Goal: Information Seeking & Learning: Learn about a topic

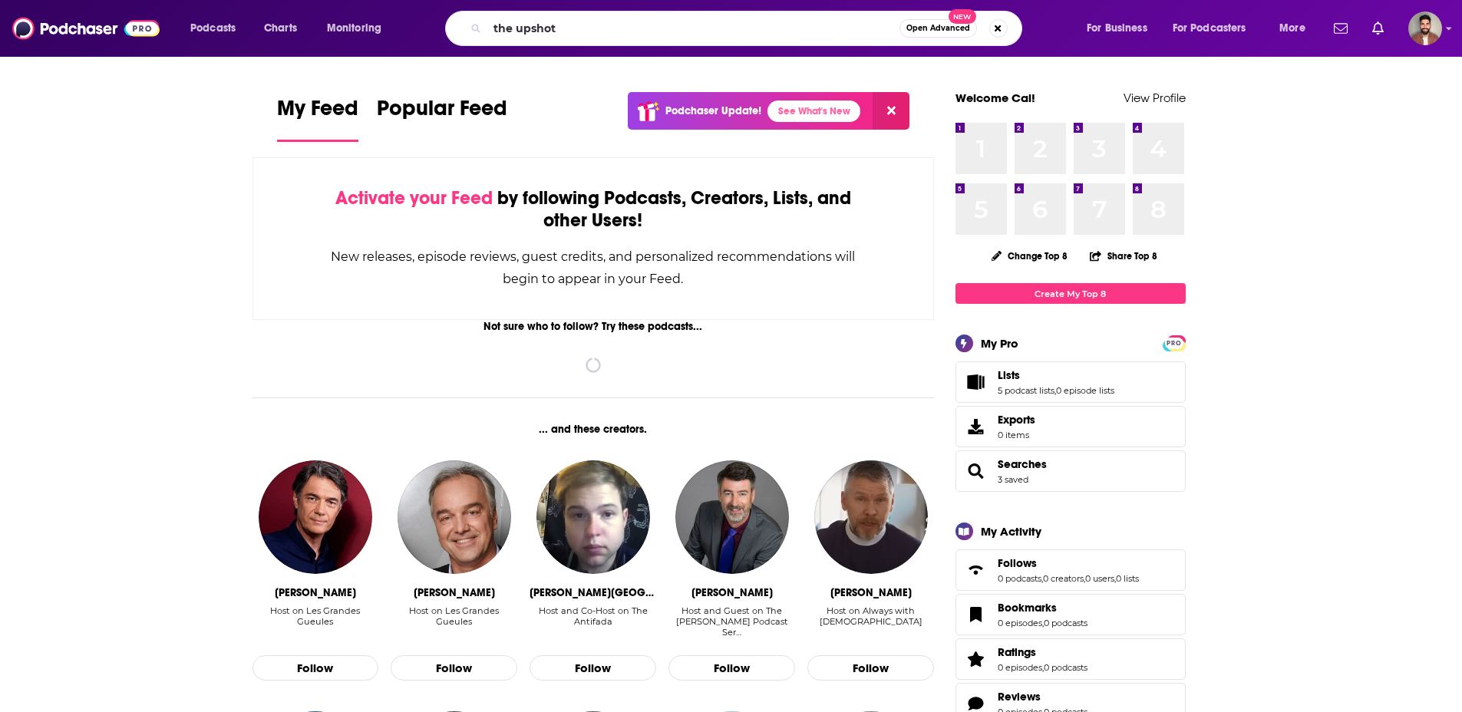
type input "the upshot"
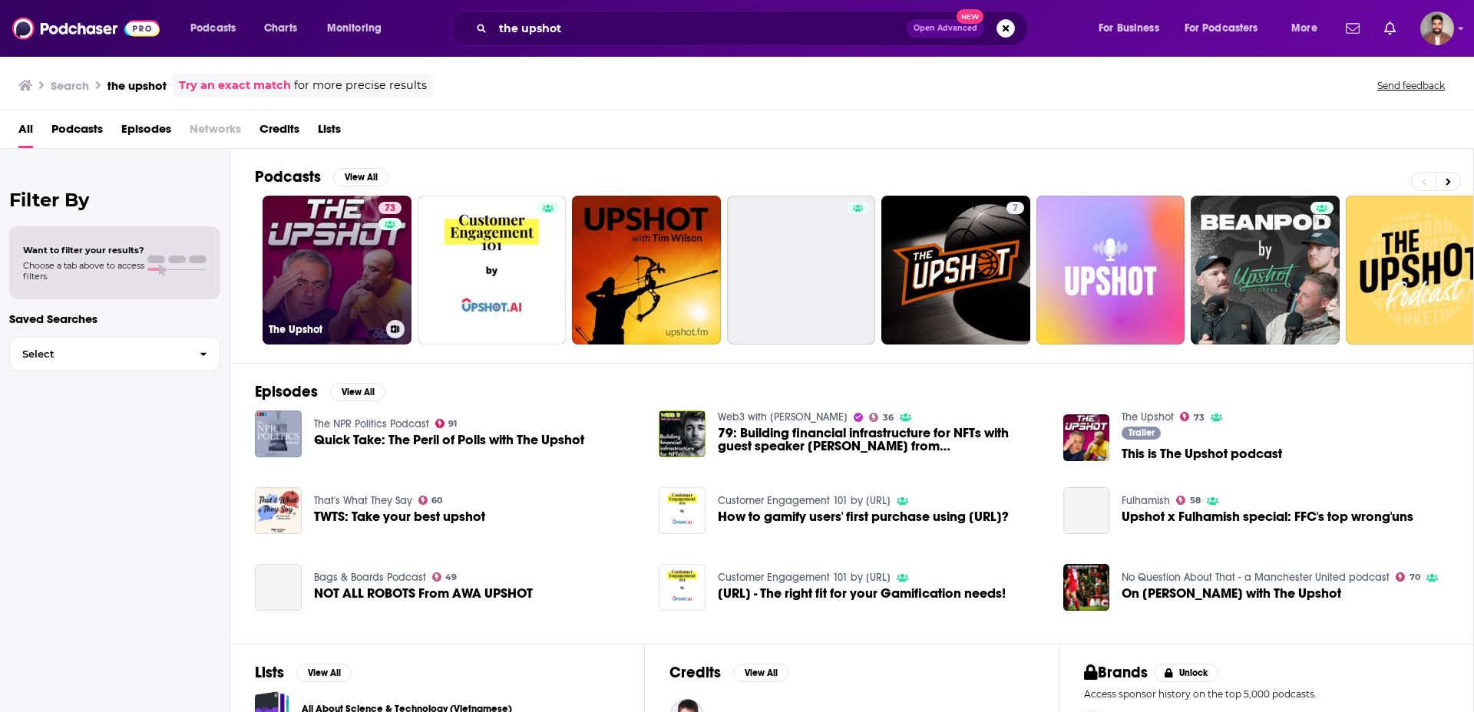
click at [365, 259] on link "73 The Upshot" at bounding box center [337, 270] width 149 height 149
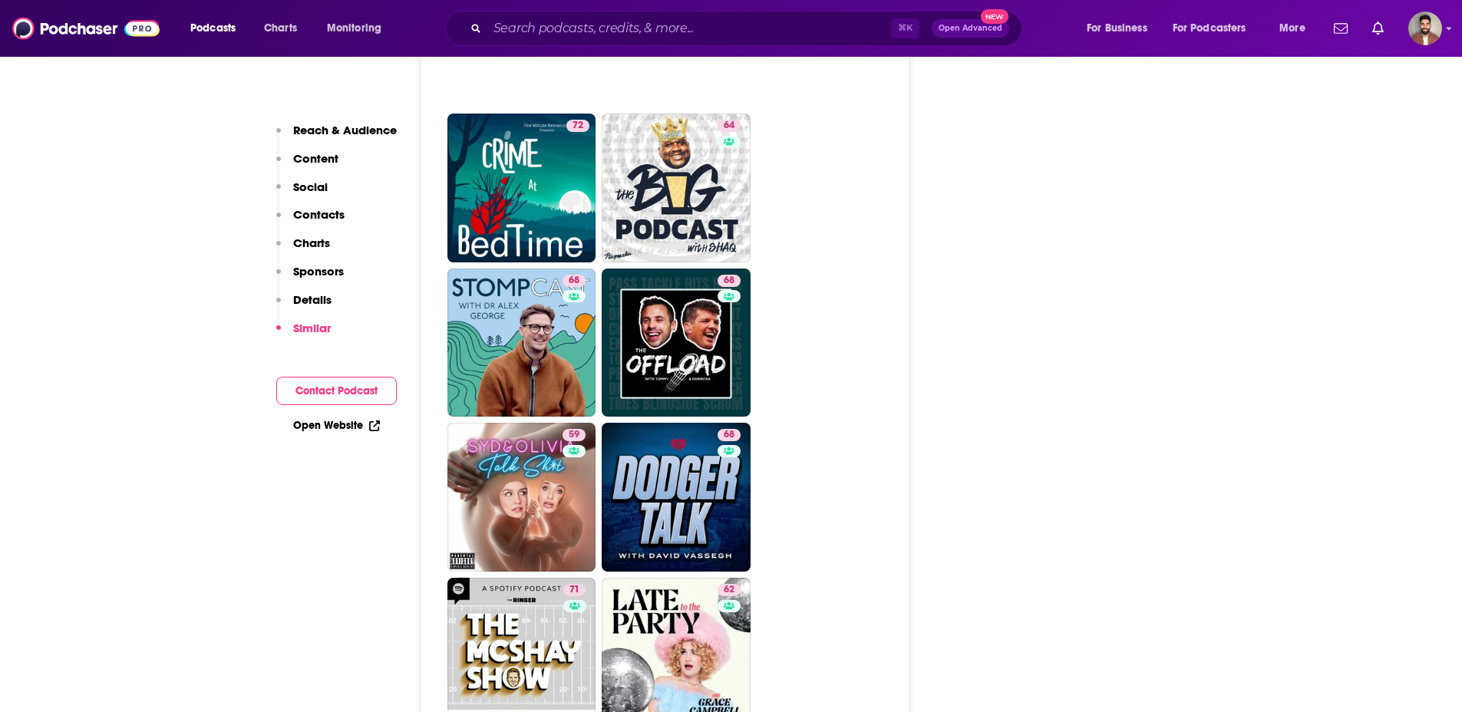
scroll to position [4388, 0]
click at [242, 25] on icon "open menu" at bounding box center [245, 25] width 7 height 11
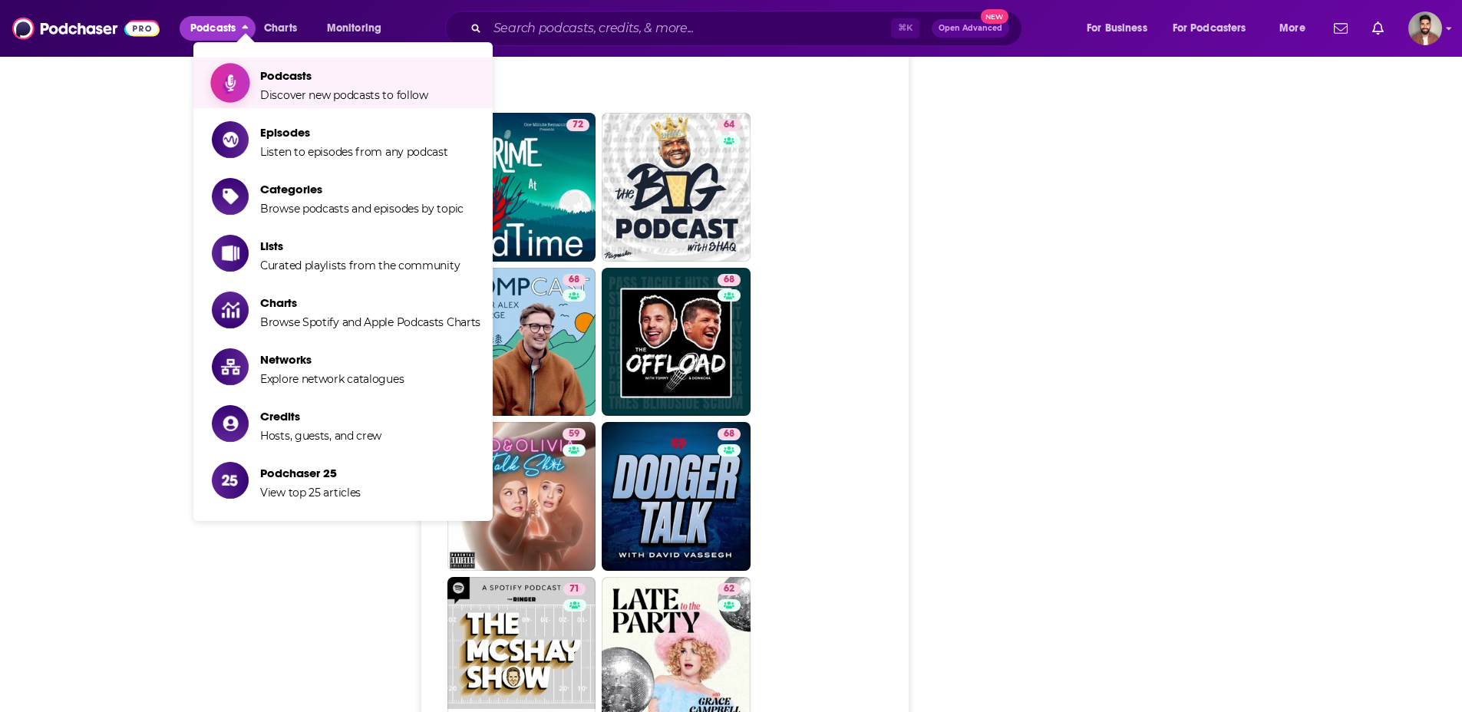
click at [291, 91] on span "Discover new podcasts to follow" at bounding box center [344, 95] width 168 height 14
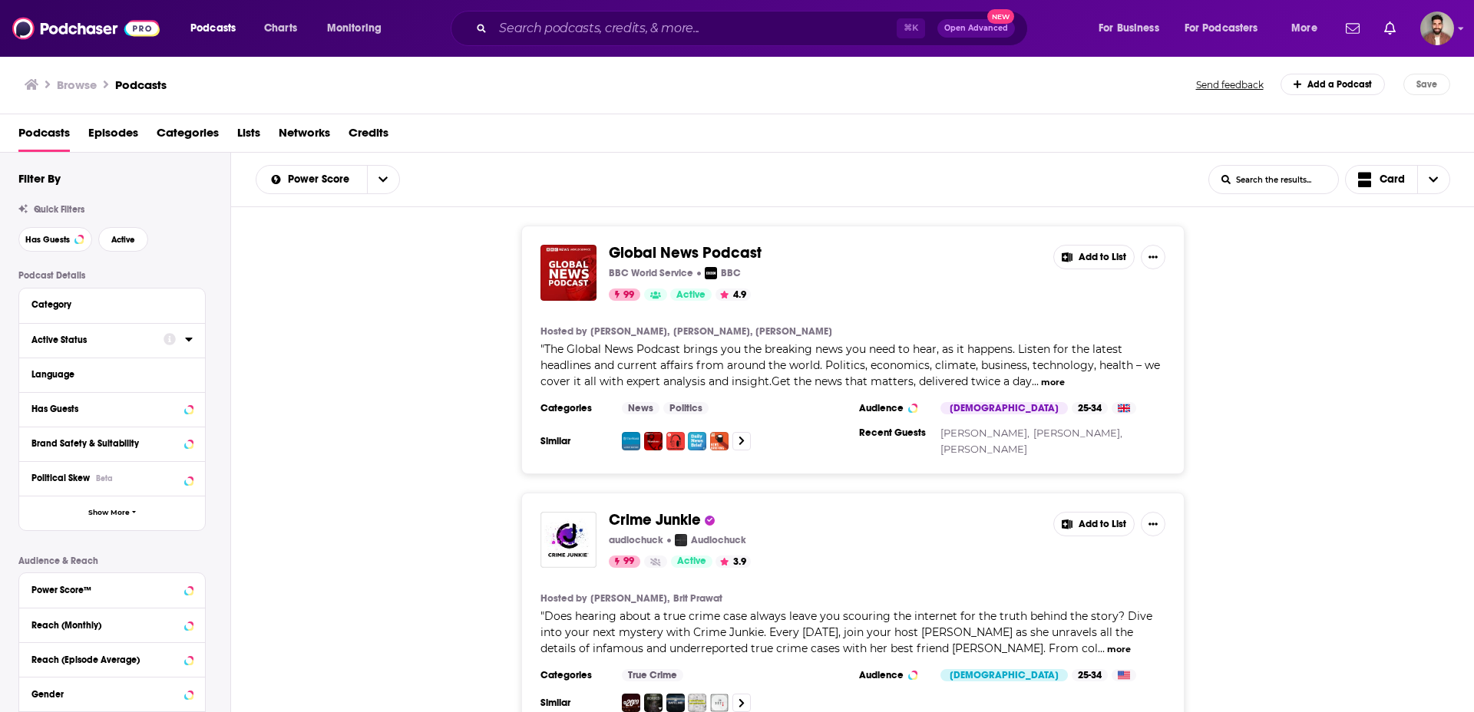
click at [106, 342] on div "Active Status" at bounding box center [92, 340] width 122 height 11
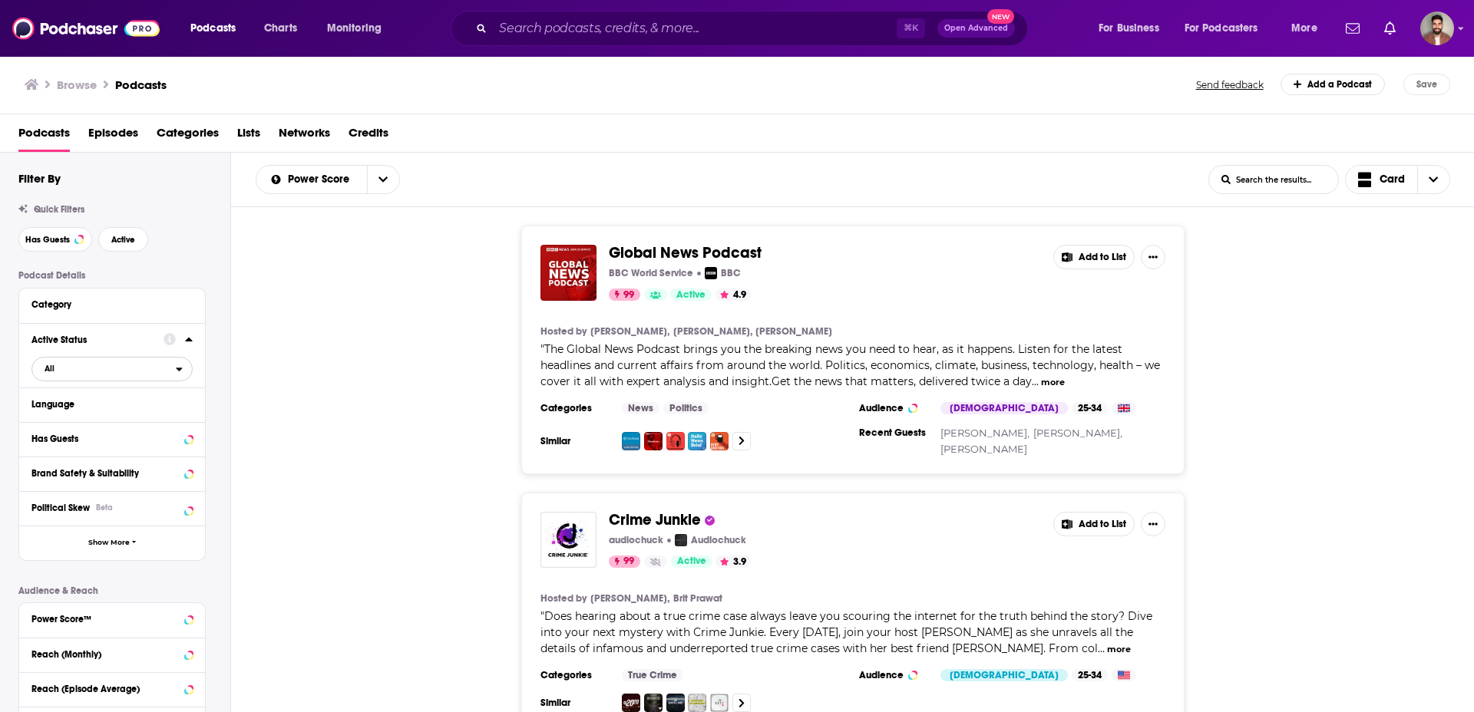
click at [96, 371] on span "All" at bounding box center [104, 368] width 144 height 20
click at [94, 417] on span "Active" at bounding box center [78, 419] width 78 height 8
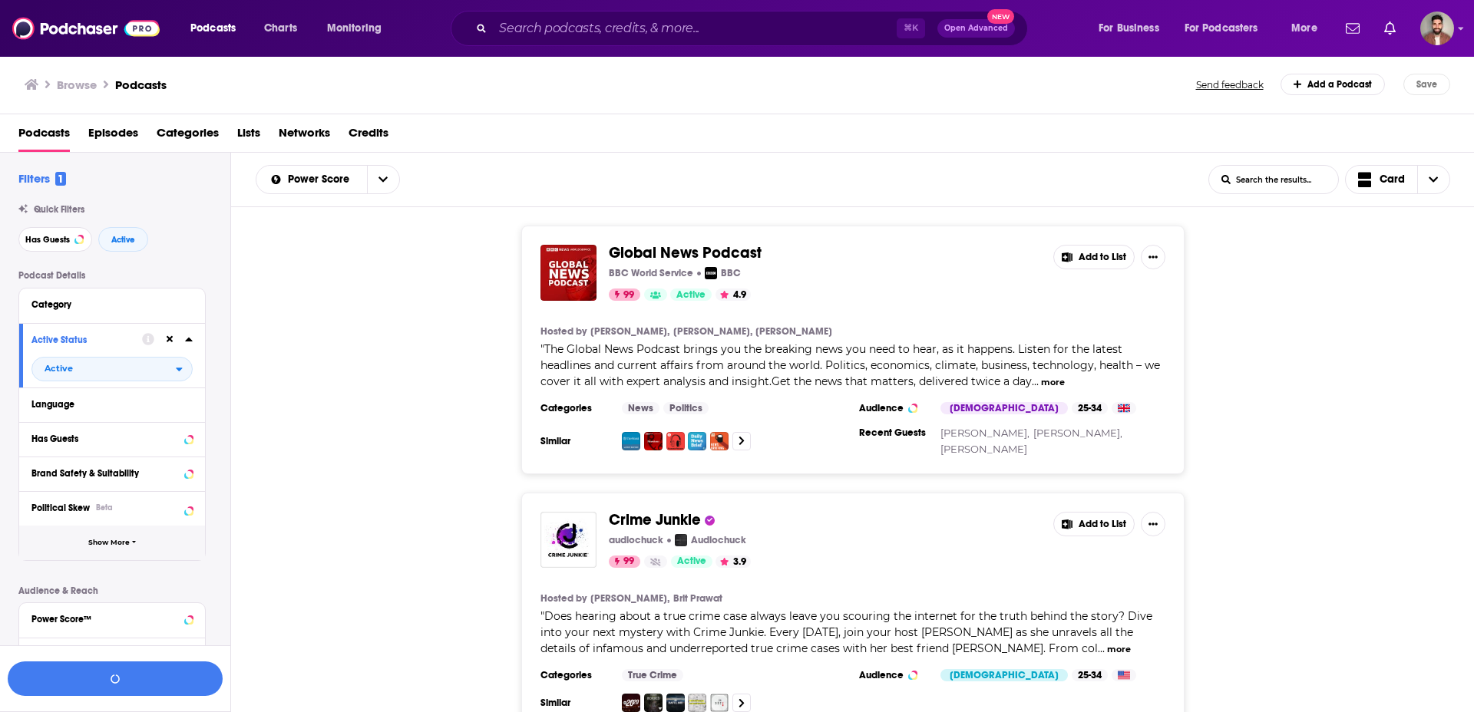
click at [81, 545] on button "Show More" at bounding box center [112, 543] width 186 height 35
click at [67, 540] on div "Network" at bounding box center [106, 542] width 151 height 11
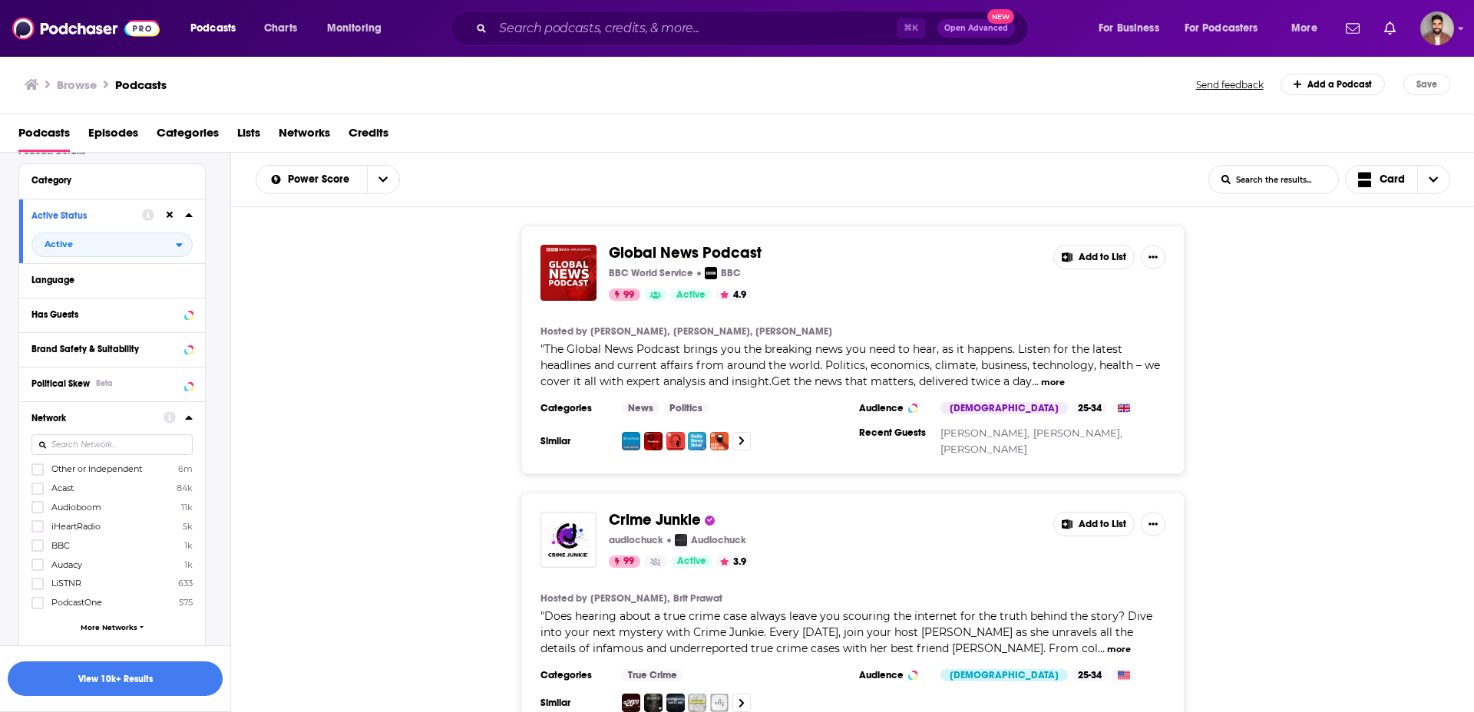
scroll to position [129, 0]
click at [103, 447] on input at bounding box center [111, 440] width 161 height 21
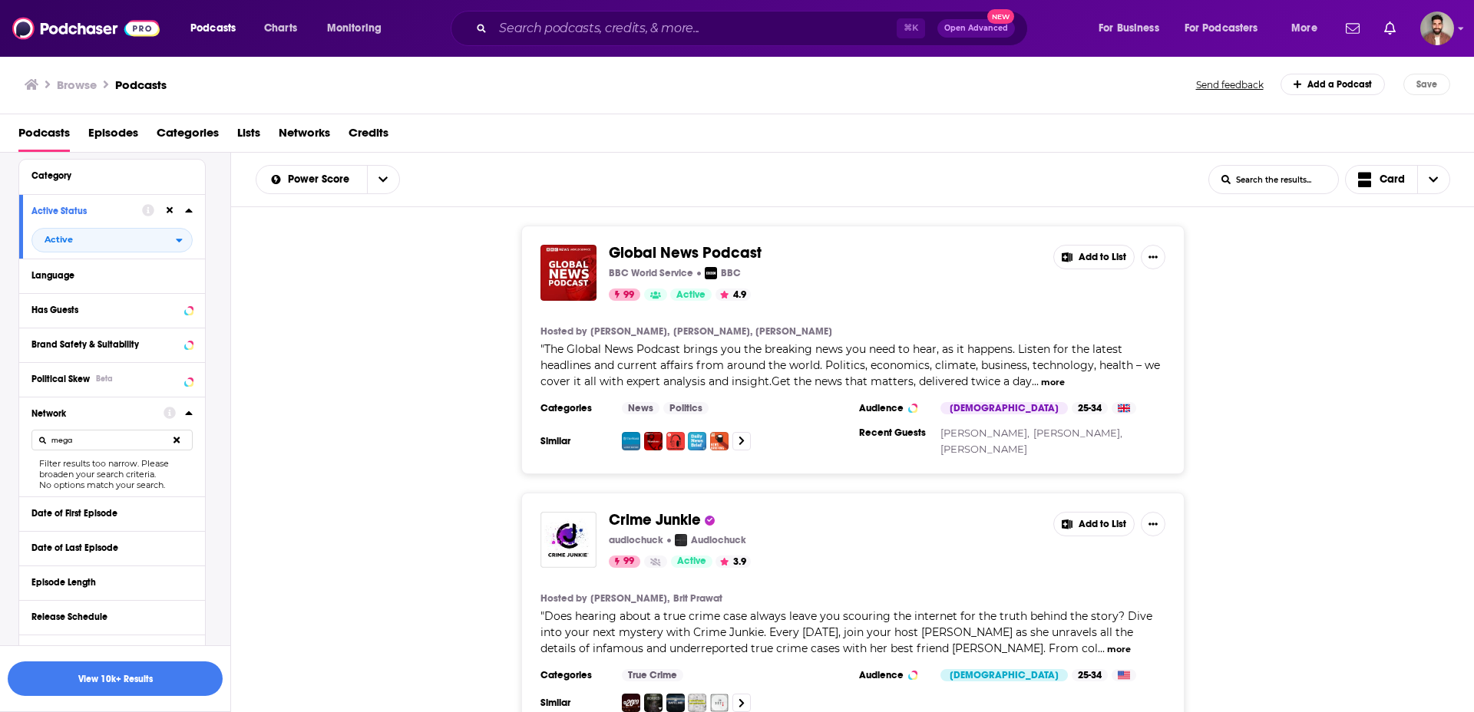
type input "mega"
click at [173, 444] on icon at bounding box center [176, 440] width 7 height 10
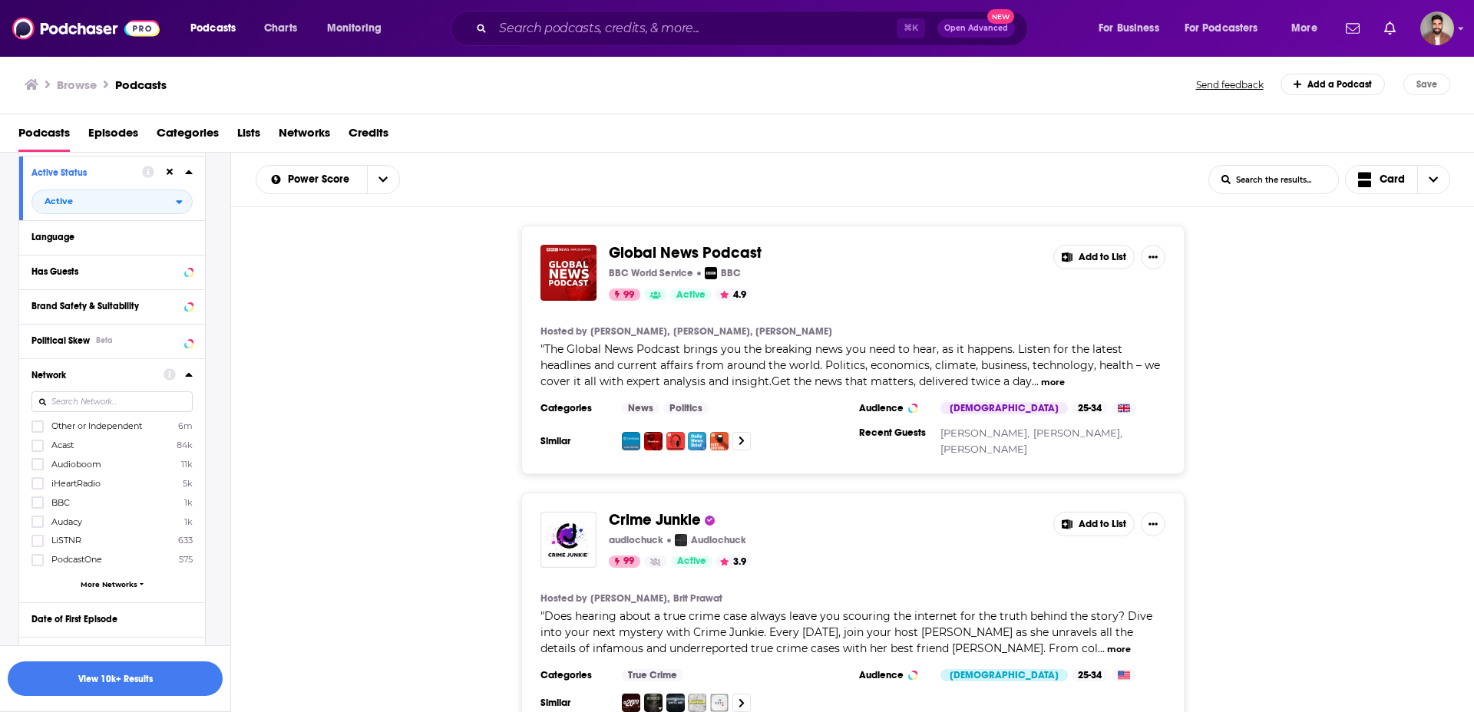
scroll to position [172, 0]
click at [107, 573] on div "Other or Independent 6m Acast 84k Audioboom 11k iHeartRadio 5k BBC 1k Audacy 1k…" at bounding box center [111, 503] width 161 height 177
click at [104, 578] on span "More Networks" at bounding box center [109, 580] width 57 height 8
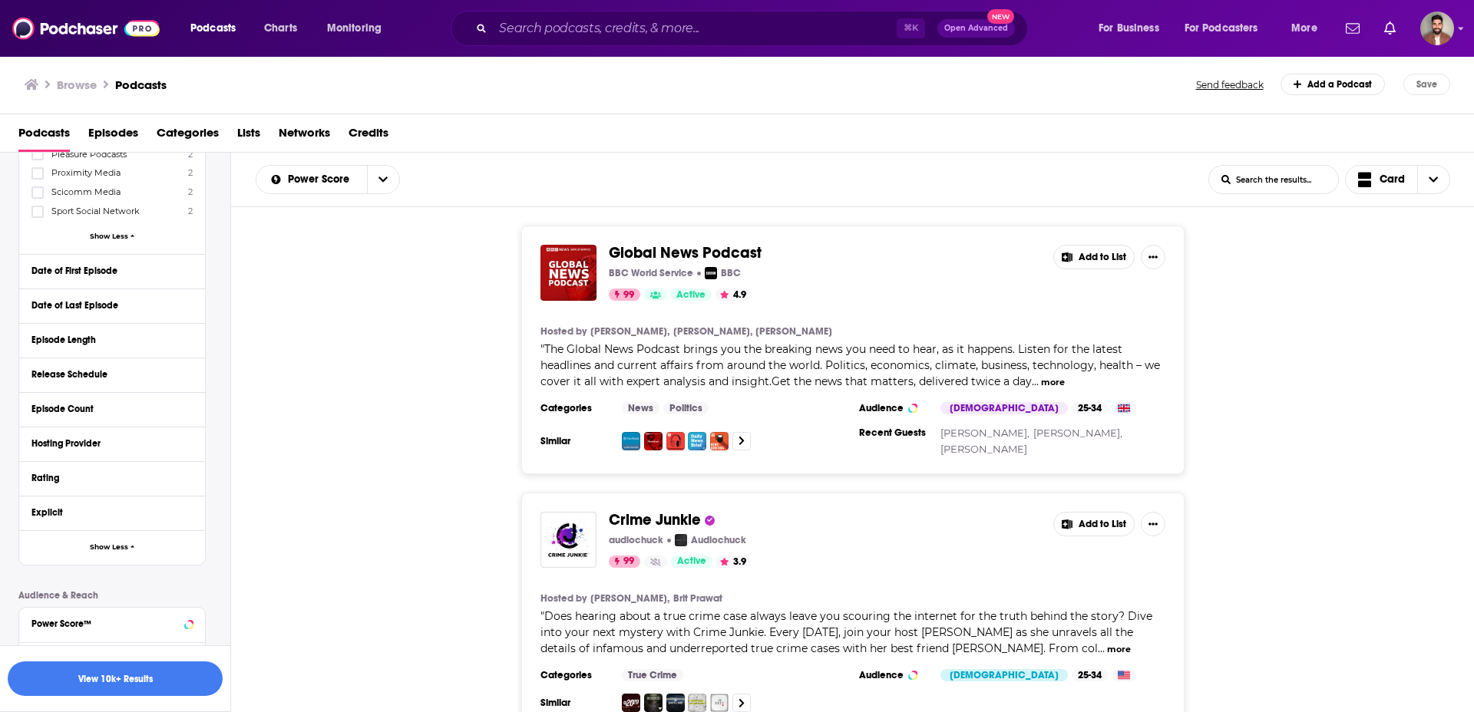
scroll to position [3950, 0]
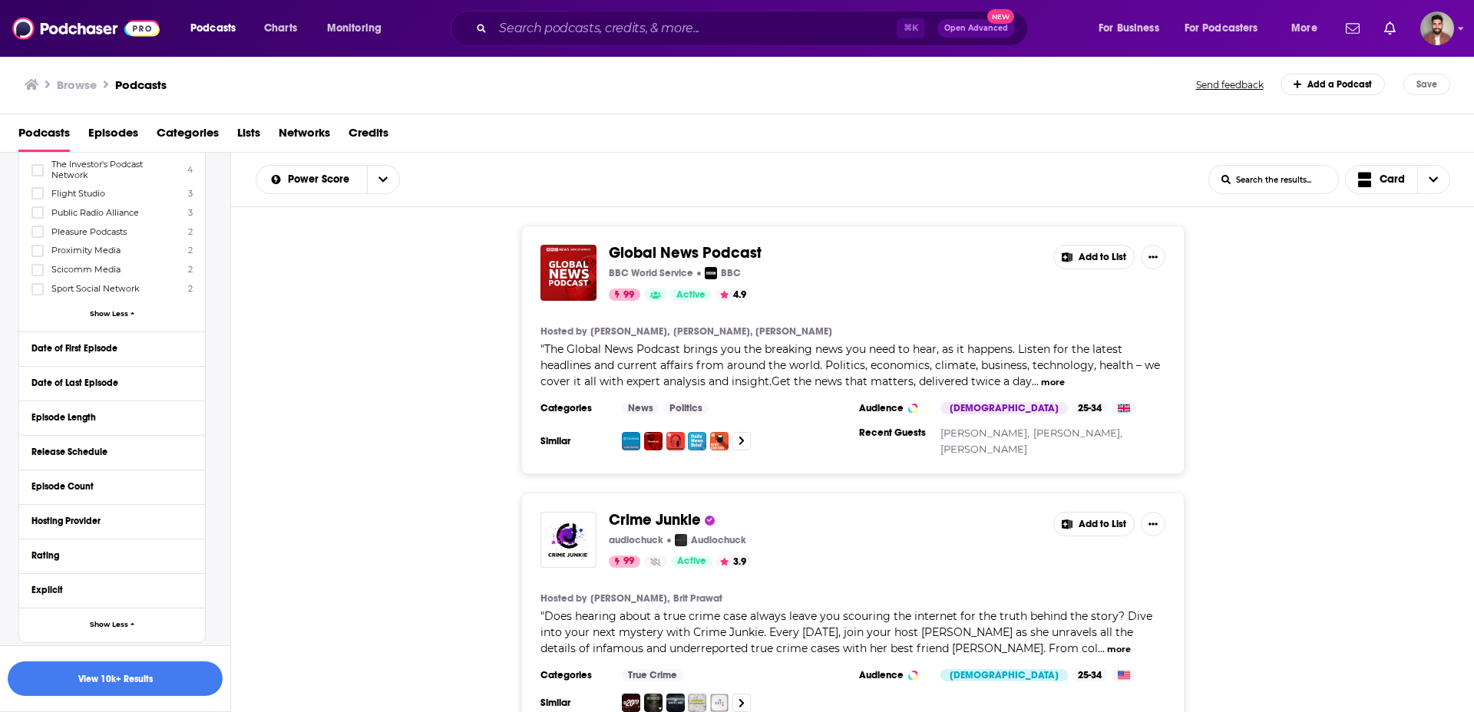
click at [144, 309] on button "Show Less" at bounding box center [111, 313] width 161 height 8
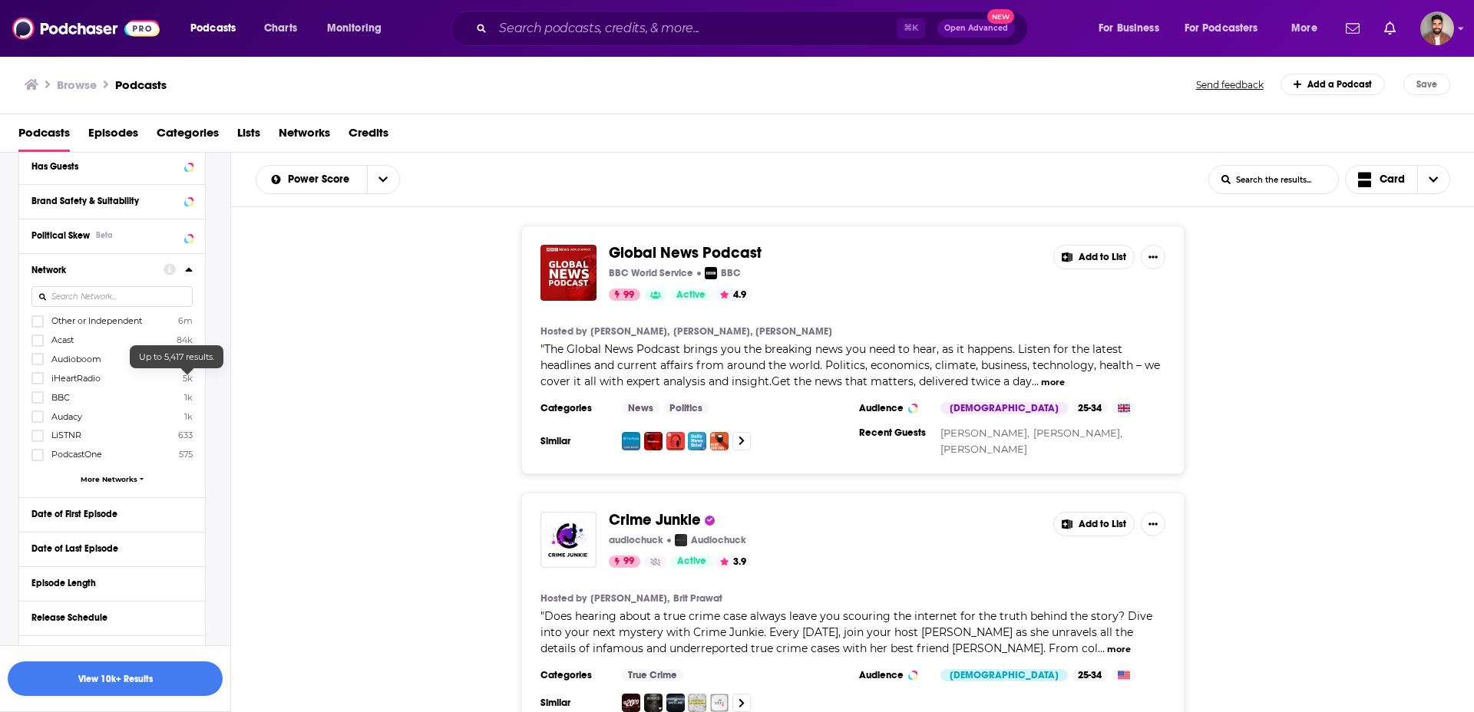
scroll to position [276, 0]
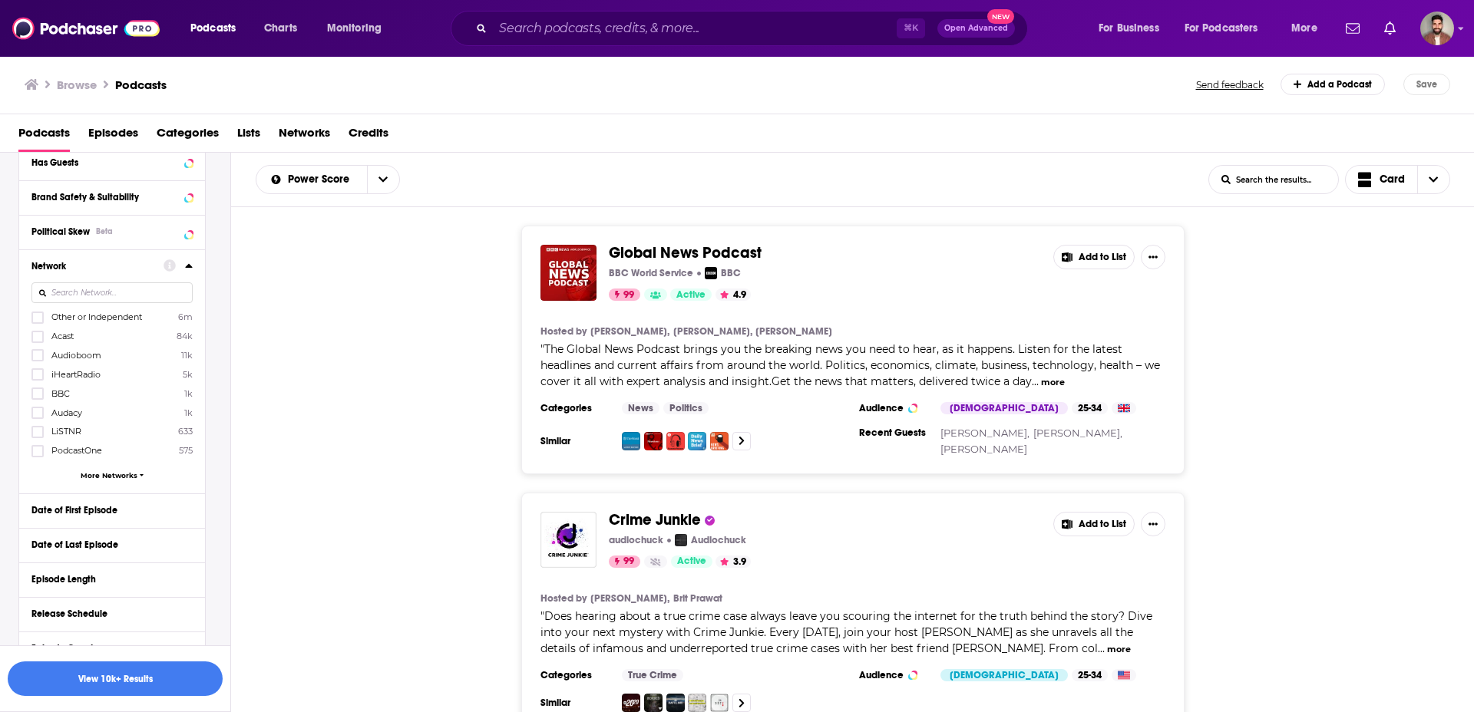
click at [190, 268] on icon at bounding box center [189, 265] width 8 height 12
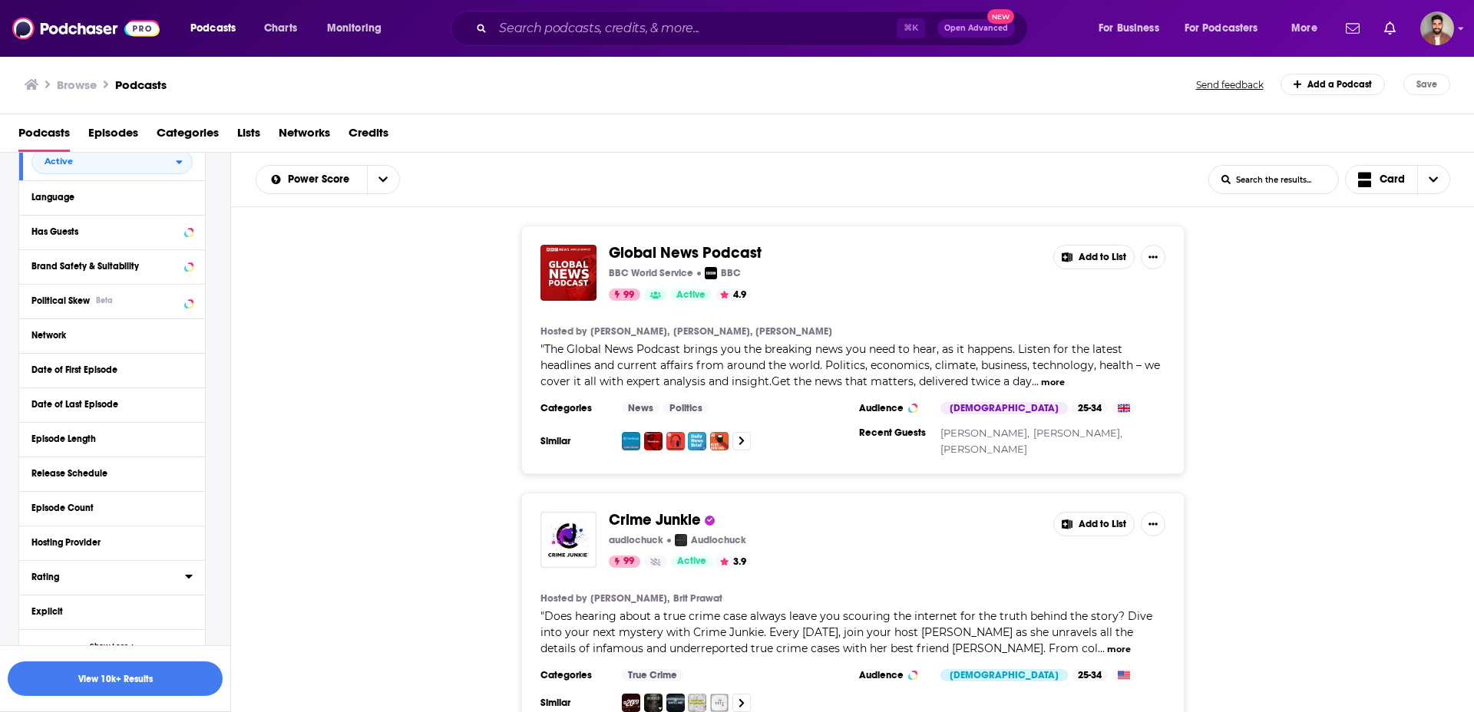
scroll to position [204, 0]
drag, startPoint x: 190, startPoint y: 544, endPoint x: 178, endPoint y: 542, distance: 11.7
click at [190, 544] on icon at bounding box center [188, 545] width 7 height 4
click at [91, 570] on input at bounding box center [111, 572] width 161 height 21
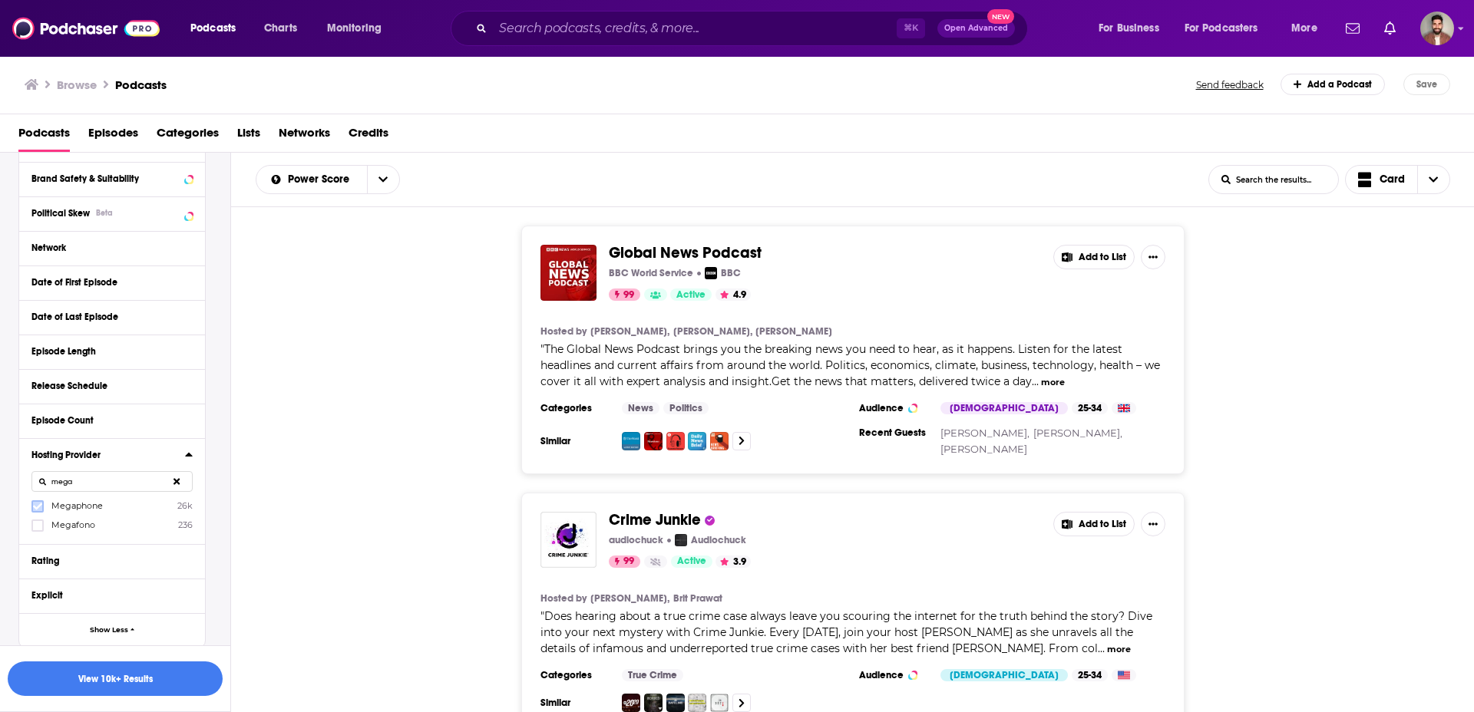
type input "mega"
click at [38, 504] on icon at bounding box center [37, 506] width 9 height 9
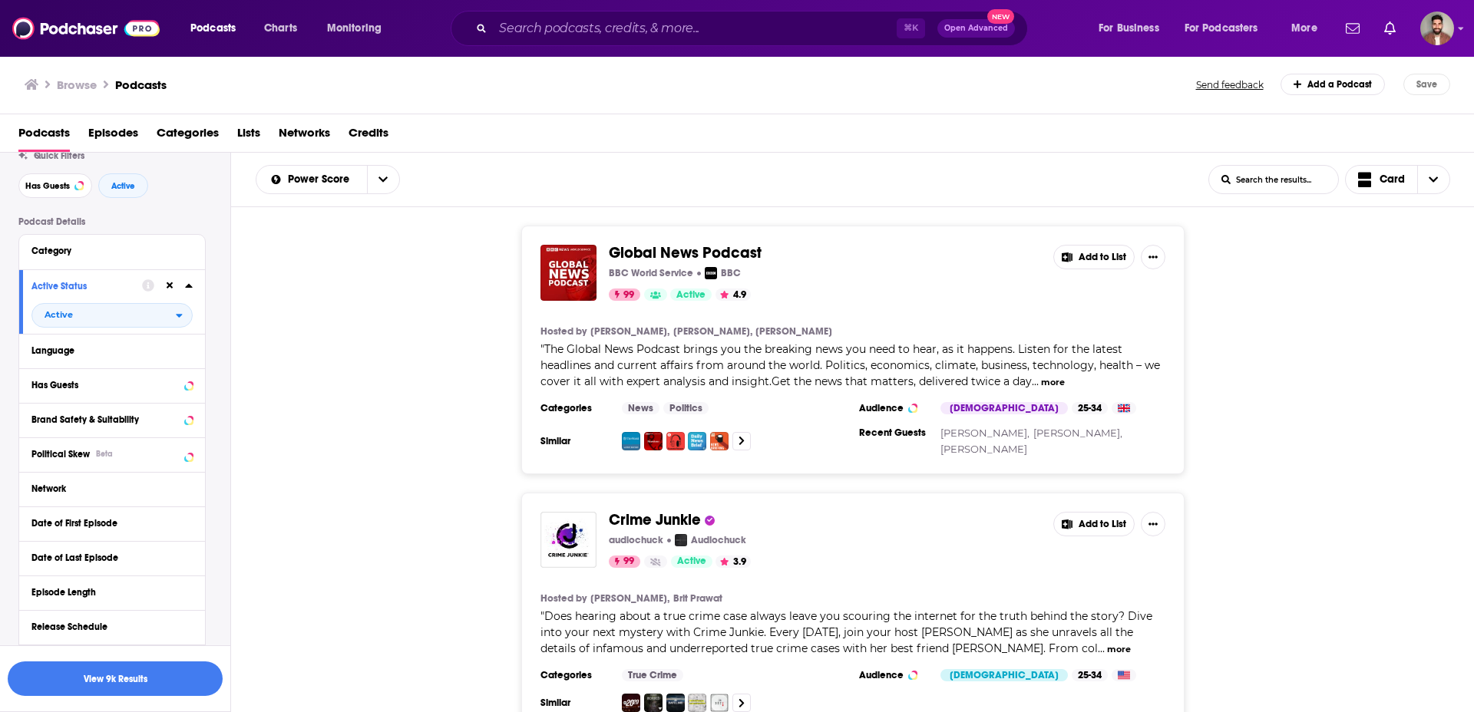
scroll to position [49, 0]
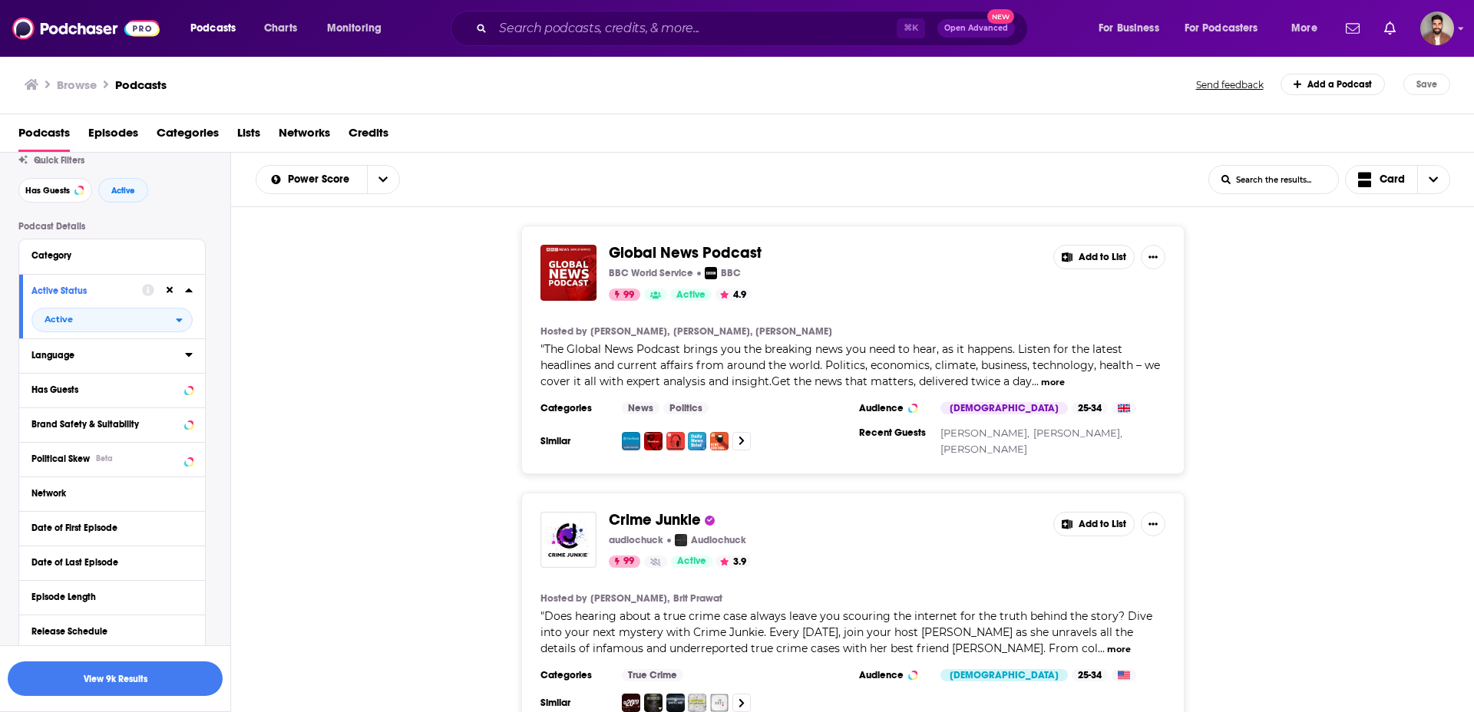
click at [187, 355] on icon at bounding box center [188, 355] width 7 height 4
click at [121, 384] on input at bounding box center [111, 382] width 161 height 21
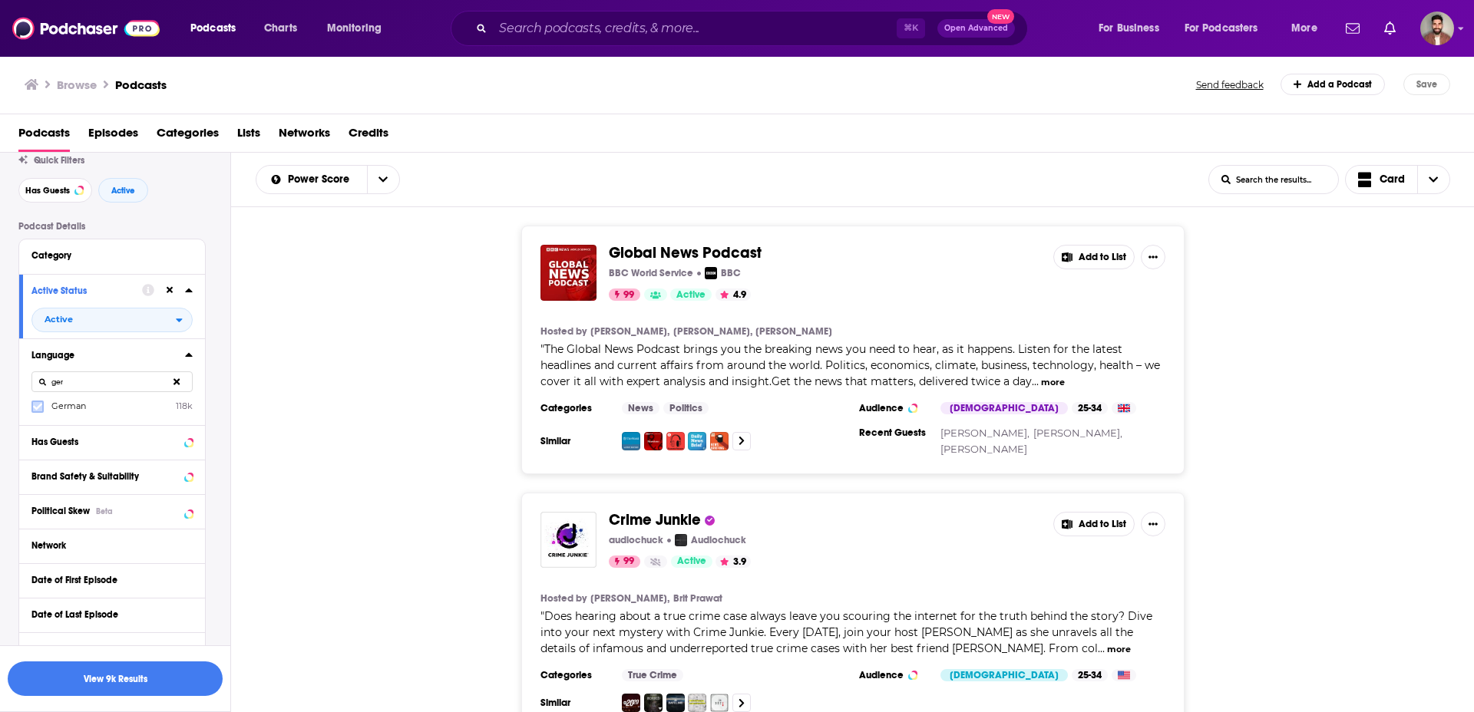
type input "ger"
click at [35, 409] on icon at bounding box center [37, 406] width 9 height 9
click at [134, 675] on button "View 135 Results" at bounding box center [115, 679] width 215 height 35
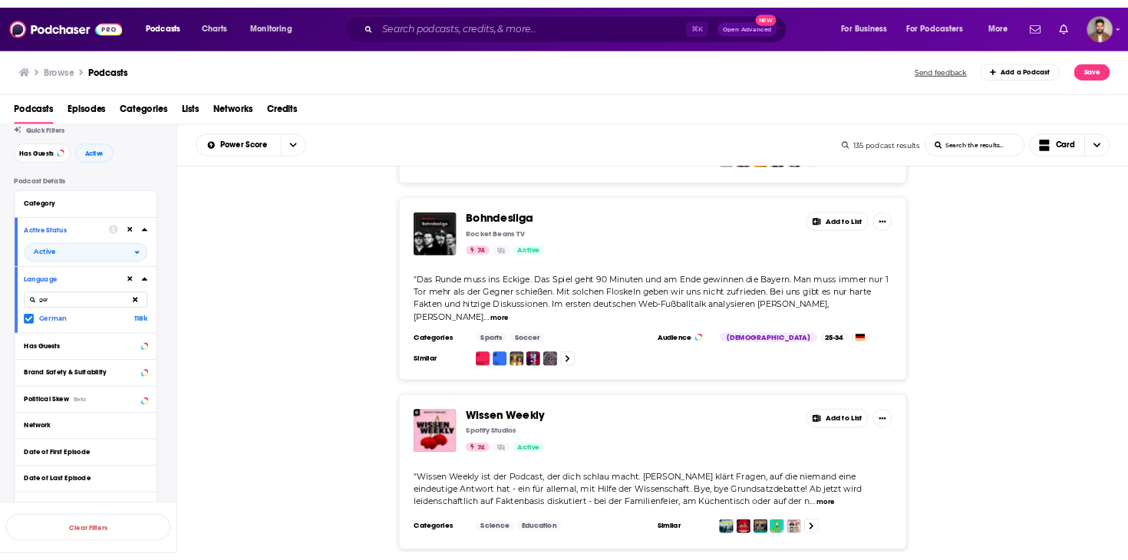
scroll to position [2171, 0]
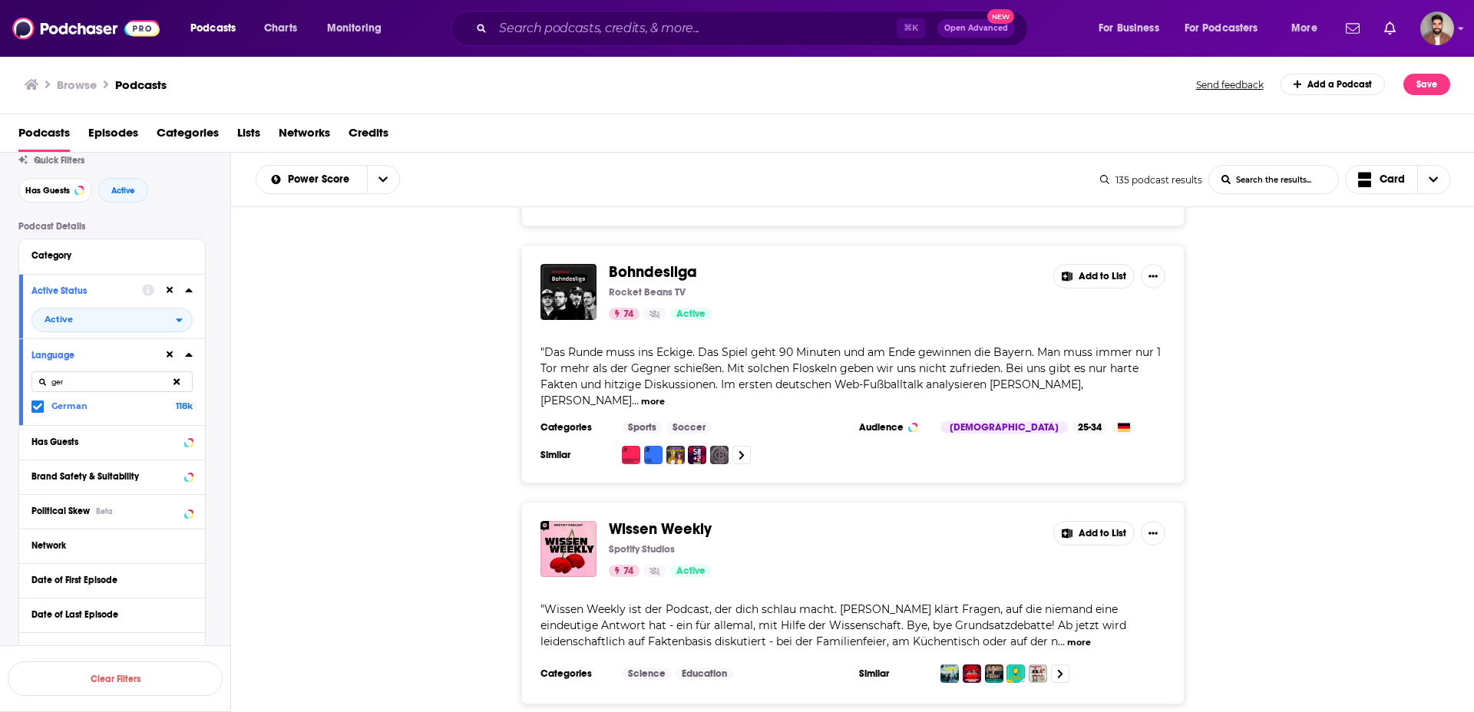
drag, startPoint x: 507, startPoint y: 312, endPoint x: 645, endPoint y: 203, distance: 176.5
click at [509, 311] on div "Bohndesliga Rocket Beans TV 74 Active Add to List " Das Runde muss ins Eckige. …" at bounding box center [852, 364] width 1243 height 239
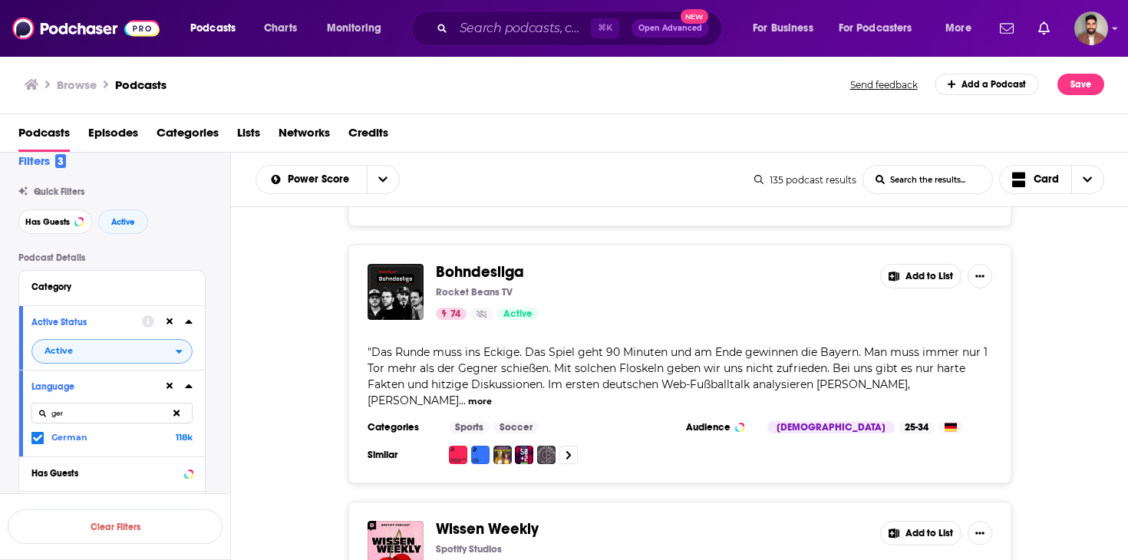
scroll to position [0, 0]
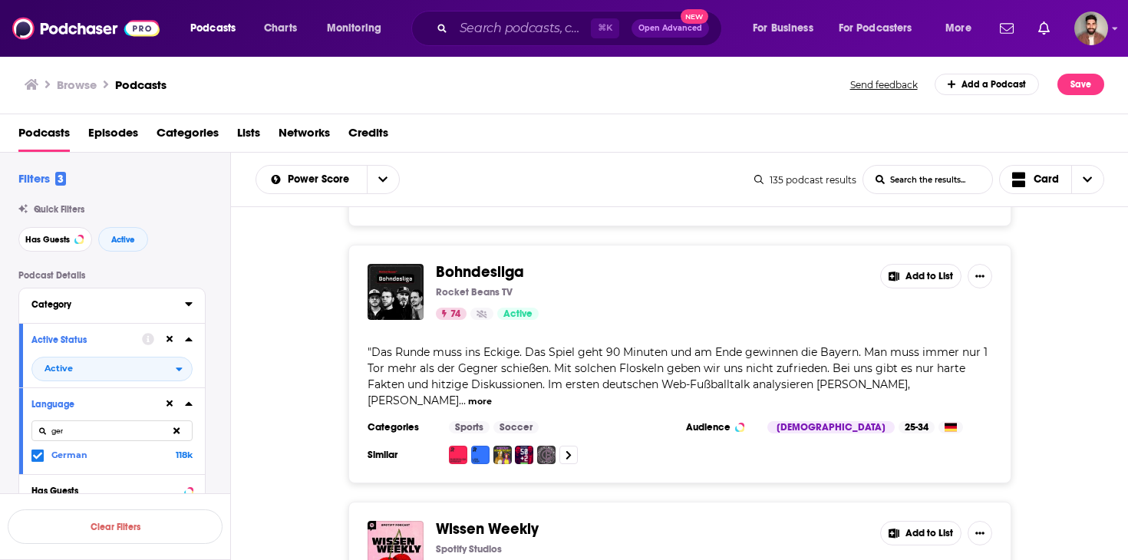
click at [132, 299] on button "Category" at bounding box center [108, 304] width 154 height 19
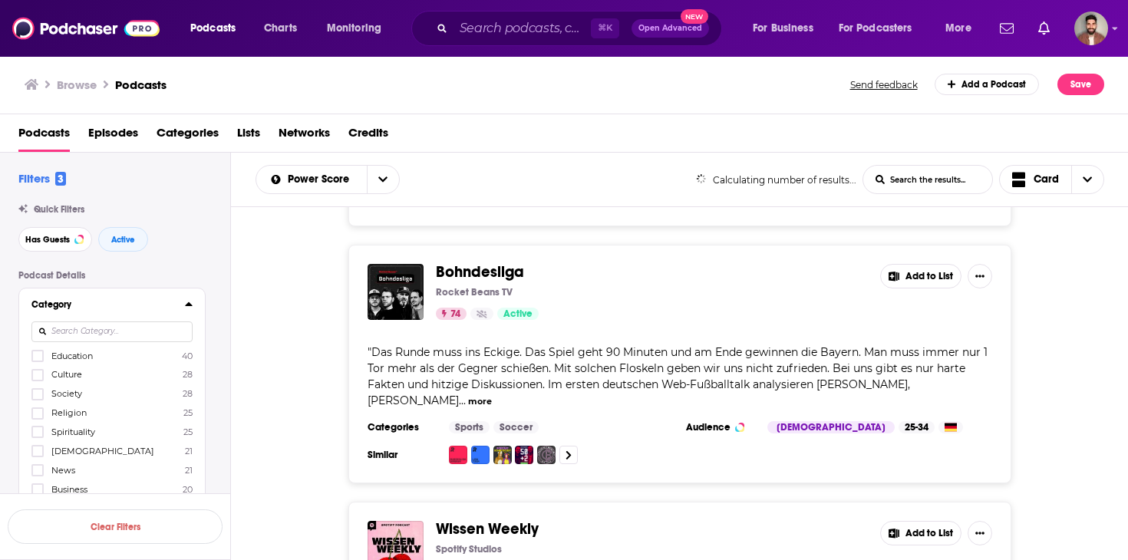
click at [92, 332] on input at bounding box center [111, 332] width 161 height 21
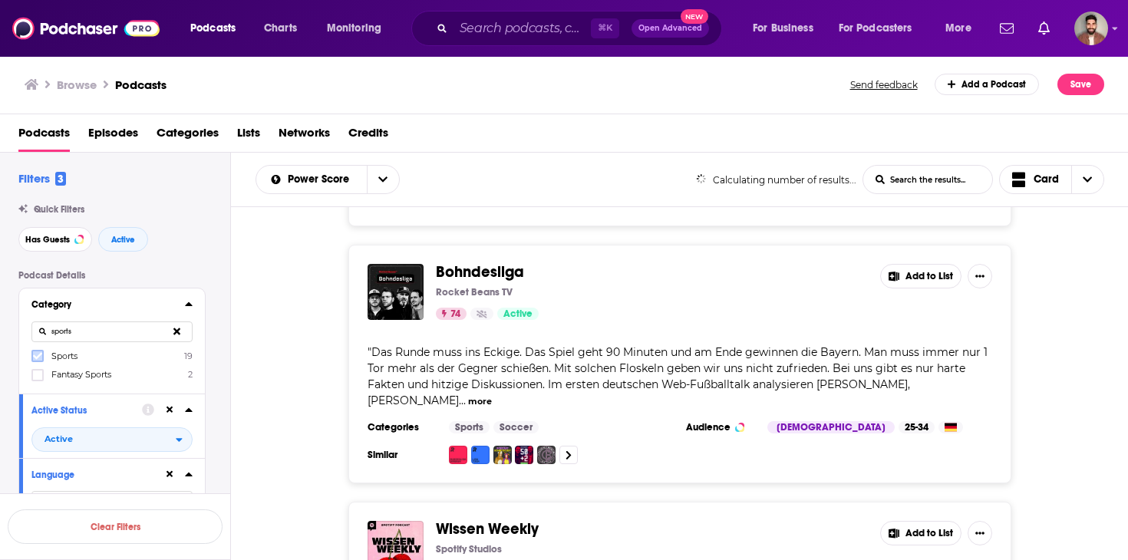
type input "sports"
click at [34, 356] on icon at bounding box center [37, 356] width 9 height 9
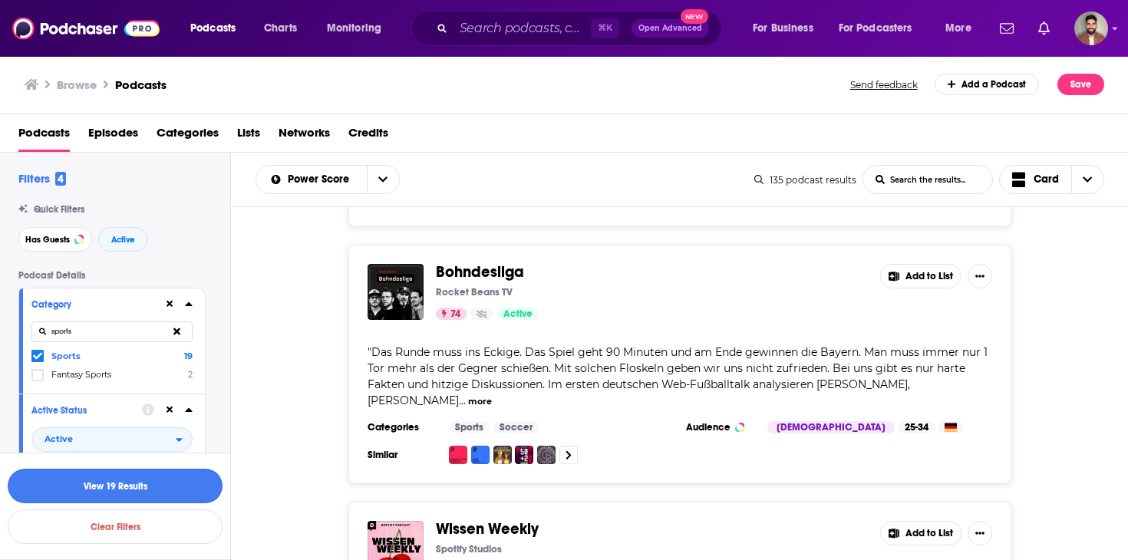
click at [147, 488] on button "View 19 Results" at bounding box center [115, 486] width 215 height 35
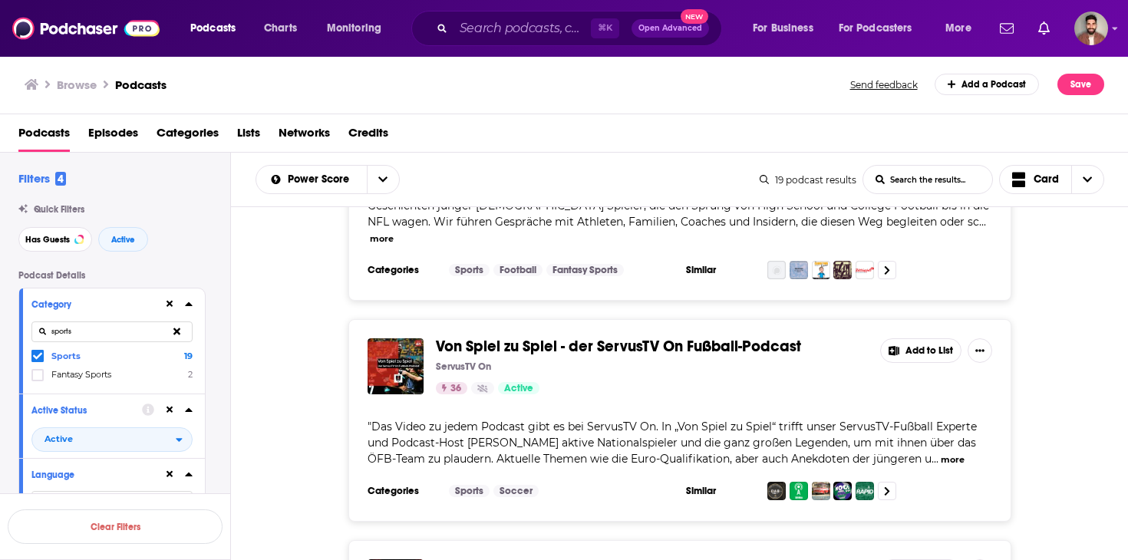
scroll to position [3690, 0]
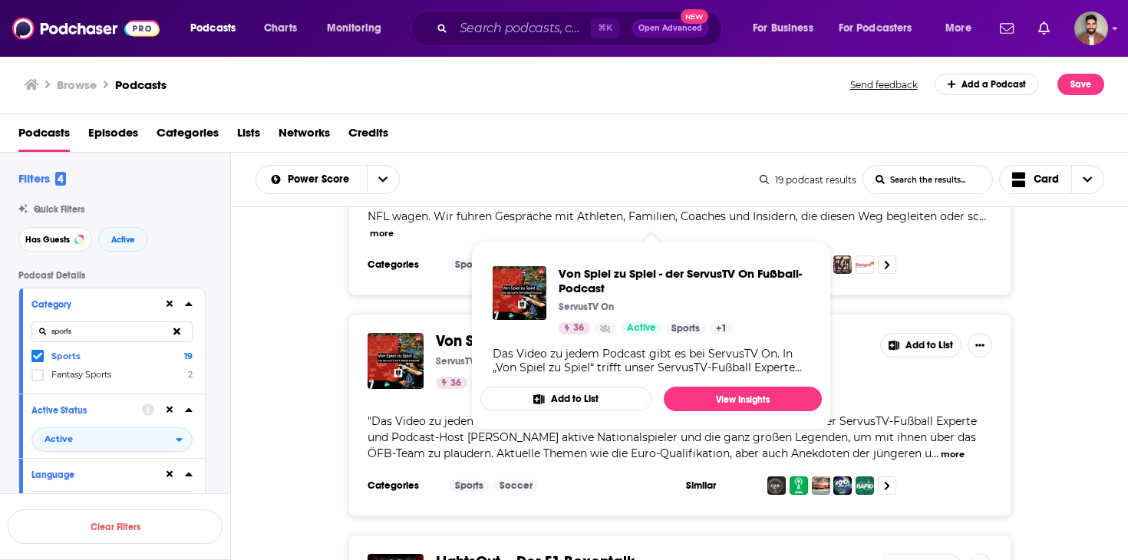
click at [321, 314] on div "Von Spiel zu Spiel - der ServusTV On Fußball-Podcast ServusTV On 36 Active Add …" at bounding box center [680, 415] width 898 height 203
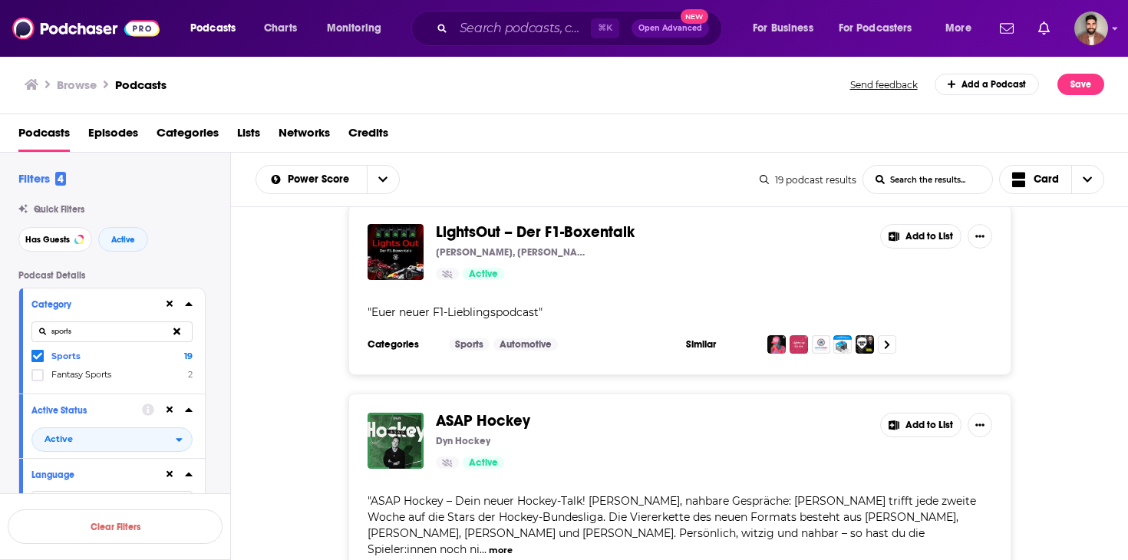
scroll to position [4026, 0]
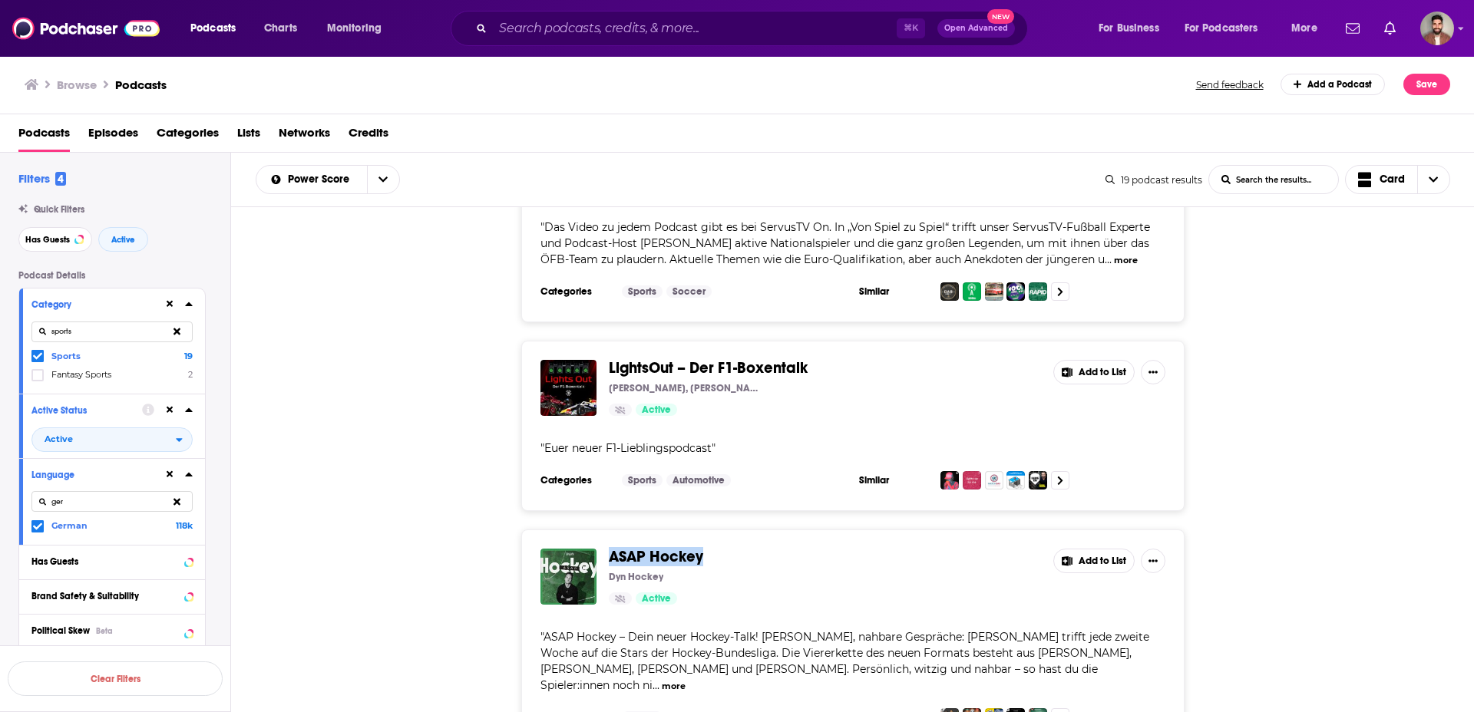
scroll to position [3874, 0]
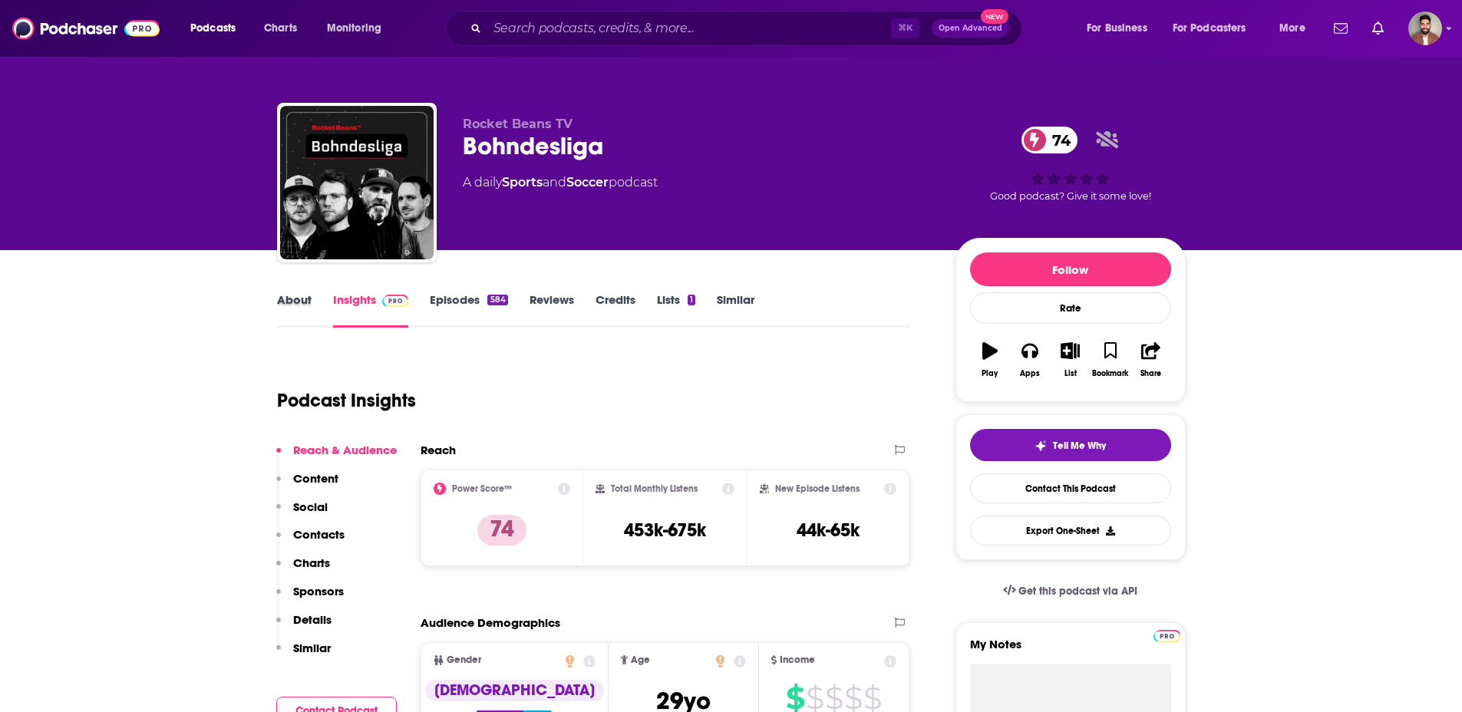
click at [315, 295] on div "About" at bounding box center [305, 309] width 56 height 35
click at [300, 296] on link "About" at bounding box center [294, 309] width 35 height 35
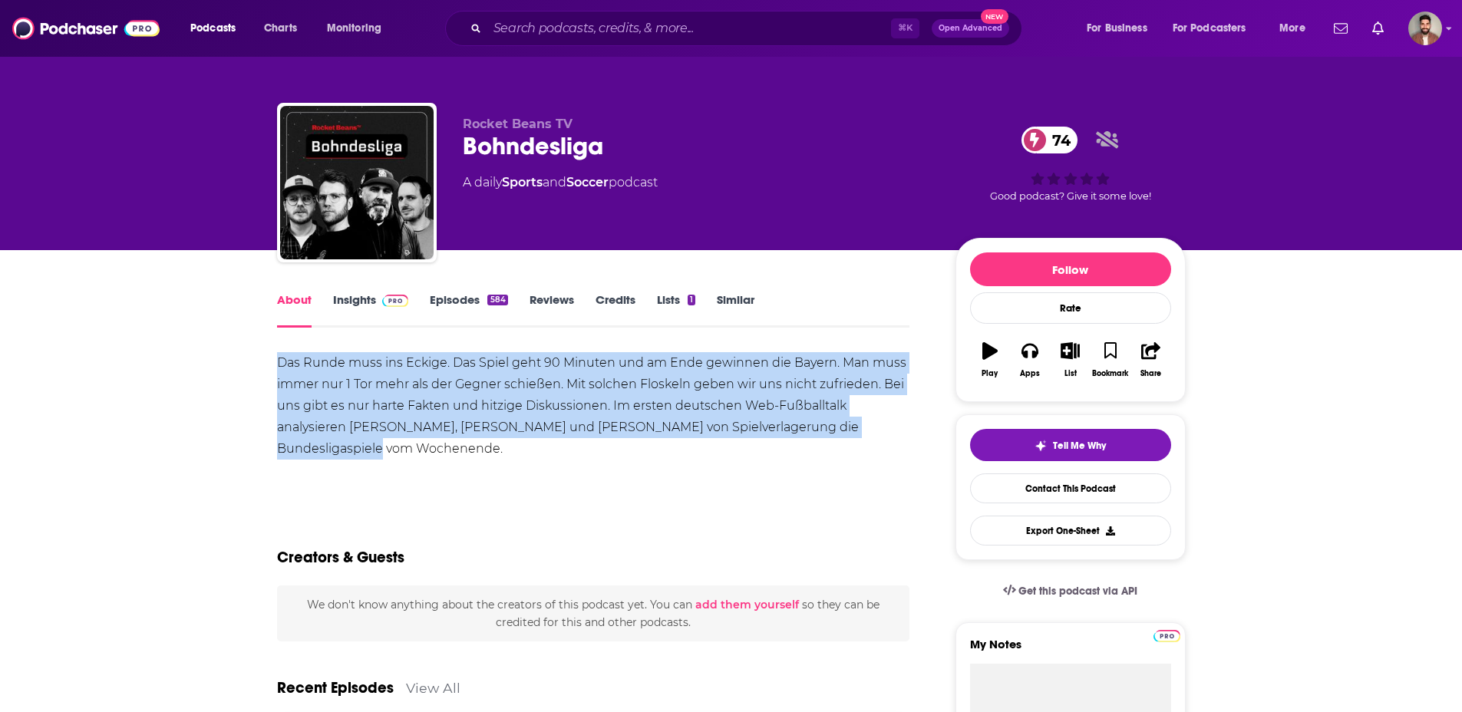
drag, startPoint x: 915, startPoint y: 428, endPoint x: 274, endPoint y: 369, distance: 643.6
copy div "Das Runde muss ins Eckige. Das Spiel geht 90 Minuten und am Ende gewinnen die B…"
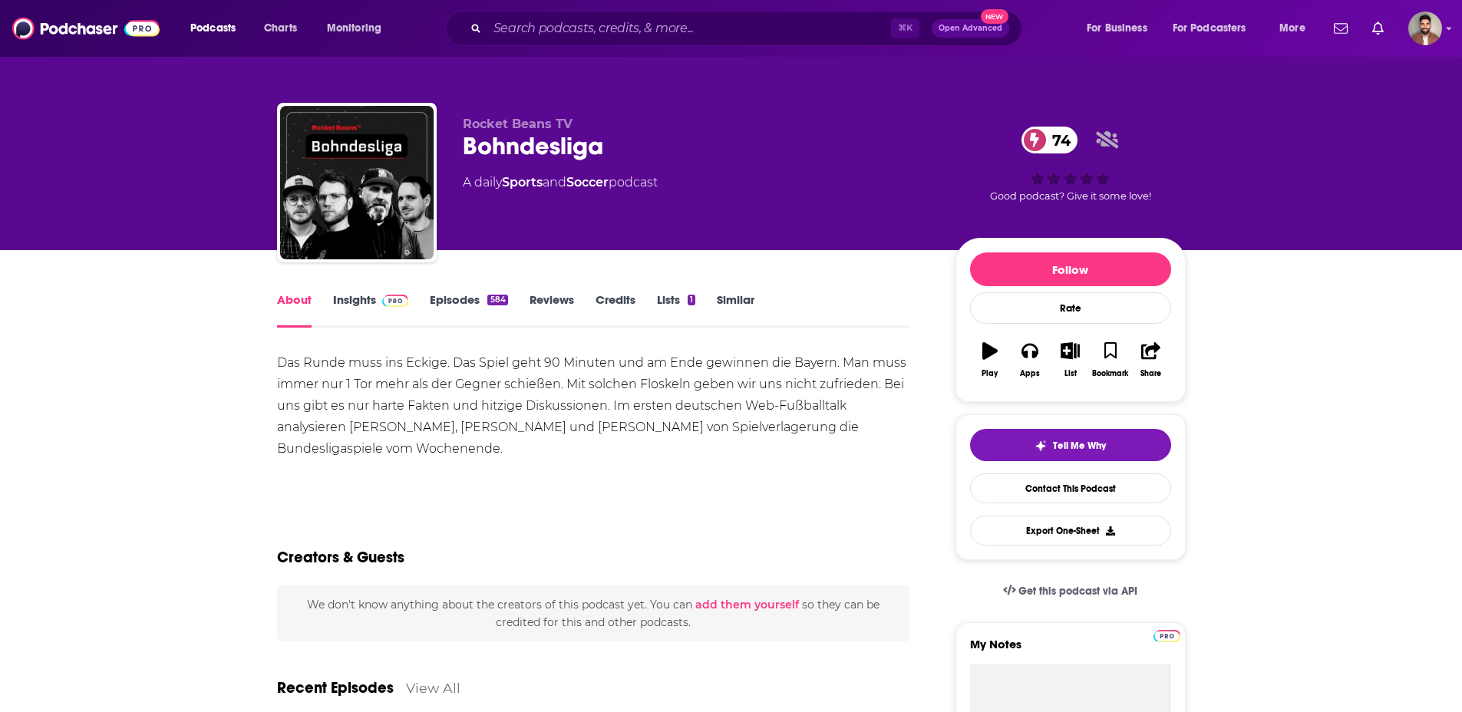
click at [361, 291] on div "About Insights Episodes 584 Reviews Credits Lists 1 Similar" at bounding box center [593, 309] width 633 height 38
click at [357, 300] on link "Insights" at bounding box center [371, 309] width 76 height 35
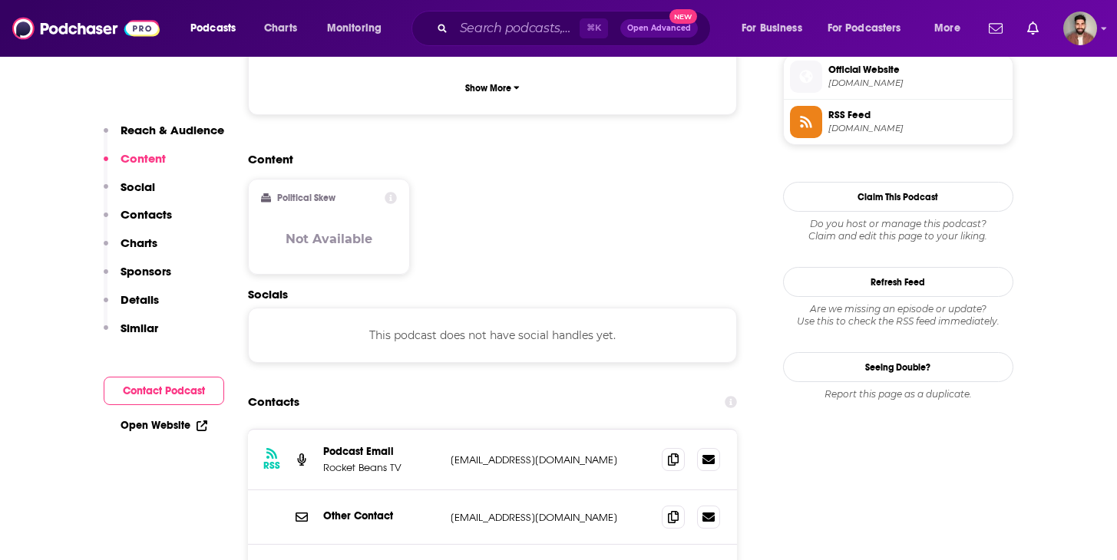
scroll to position [1140, 0]
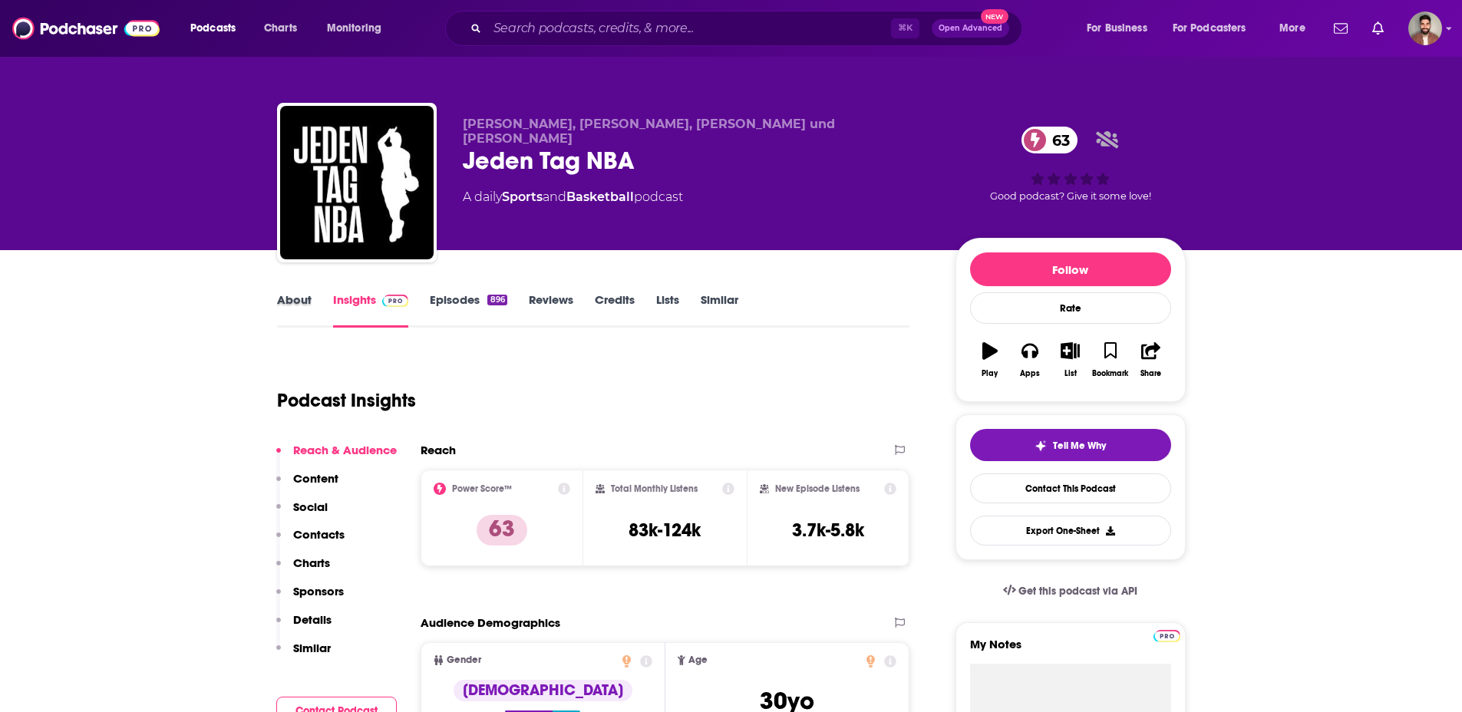
click at [323, 305] on div "About" at bounding box center [305, 309] width 56 height 35
click at [314, 298] on div "About" at bounding box center [305, 309] width 56 height 35
click at [304, 298] on link "About" at bounding box center [294, 309] width 35 height 35
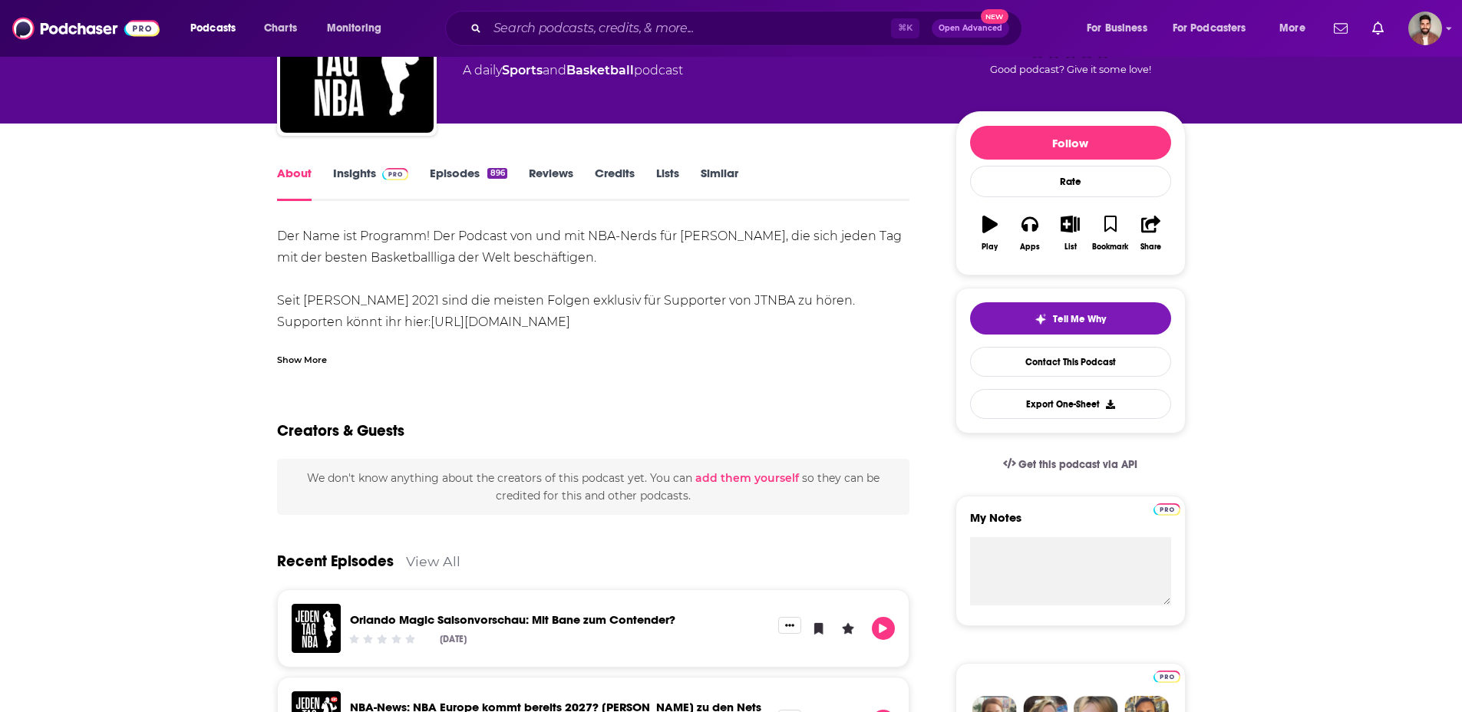
scroll to position [97, 0]
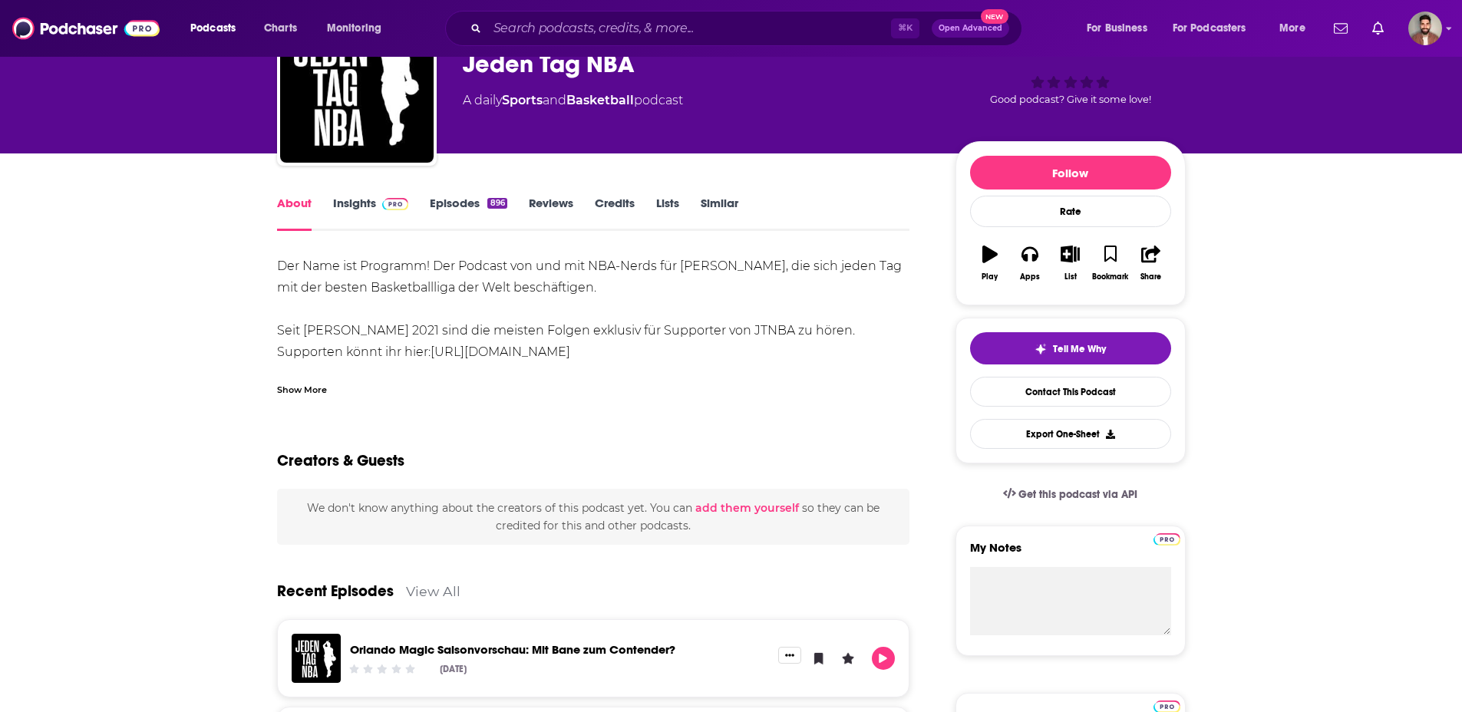
click at [345, 197] on link "Insights" at bounding box center [371, 213] width 76 height 35
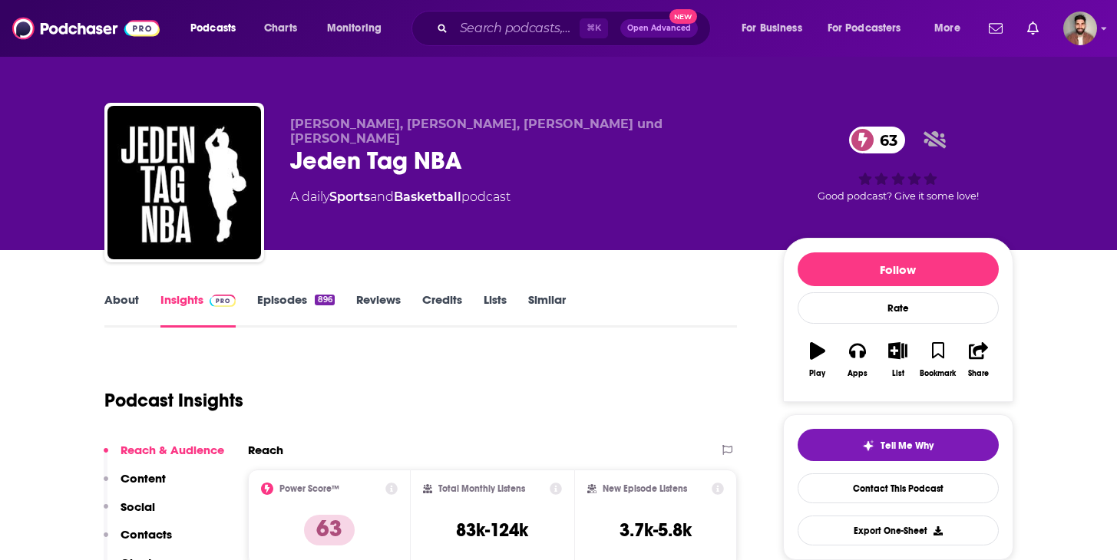
click at [114, 297] on link "About" at bounding box center [121, 309] width 35 height 35
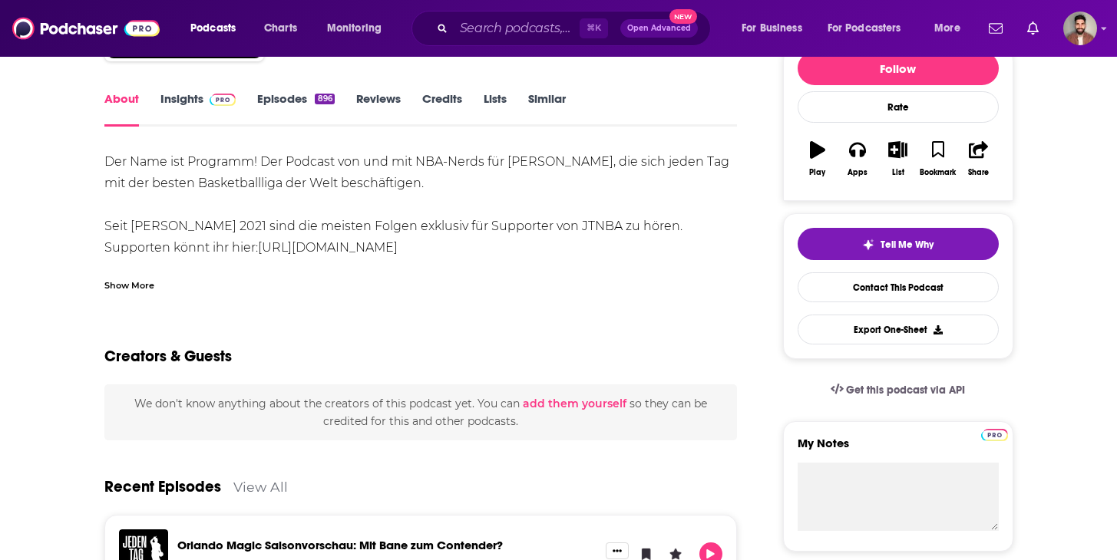
scroll to position [207, 0]
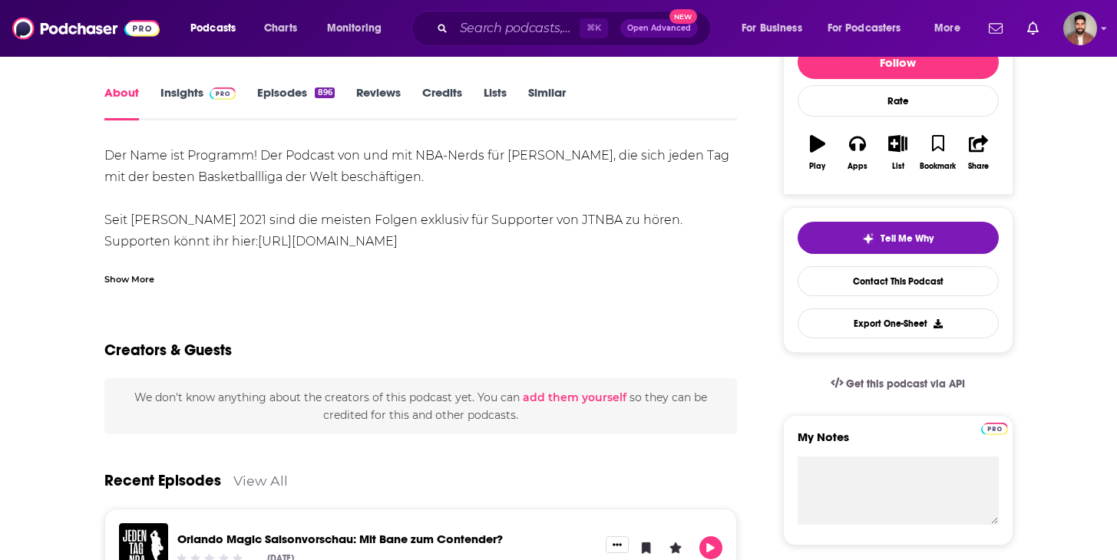
click at [152, 277] on div "Show More" at bounding box center [129, 278] width 50 height 15
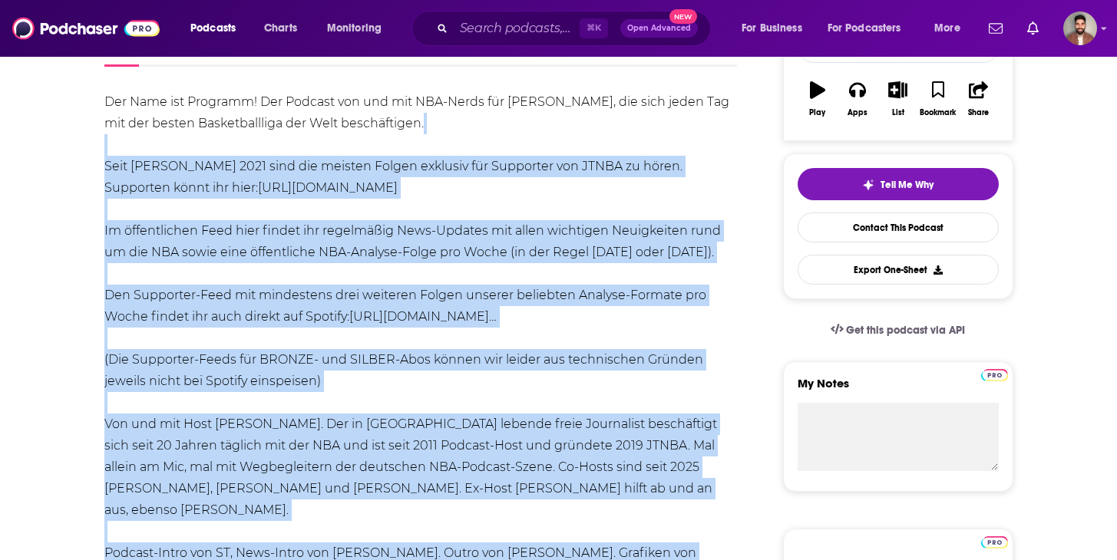
scroll to position [263, 0]
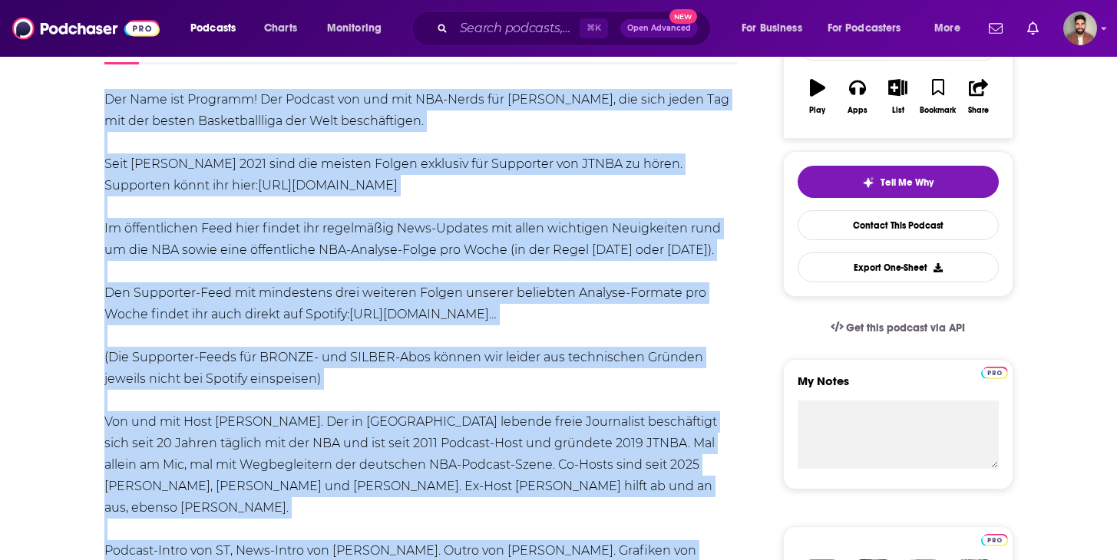
drag, startPoint x: 467, startPoint y: 411, endPoint x: 105, endPoint y: 104, distance: 474.9
click at [105, 104] on div "Der Name ist Programm! Der Podcast von und mit NBA-Nerds für Leute, die sich je…" at bounding box center [420, 400] width 633 height 622
copy div "Der Name ist Programm! Der Podcast von und mit NBA-Nerds für Leute, die sich je…"
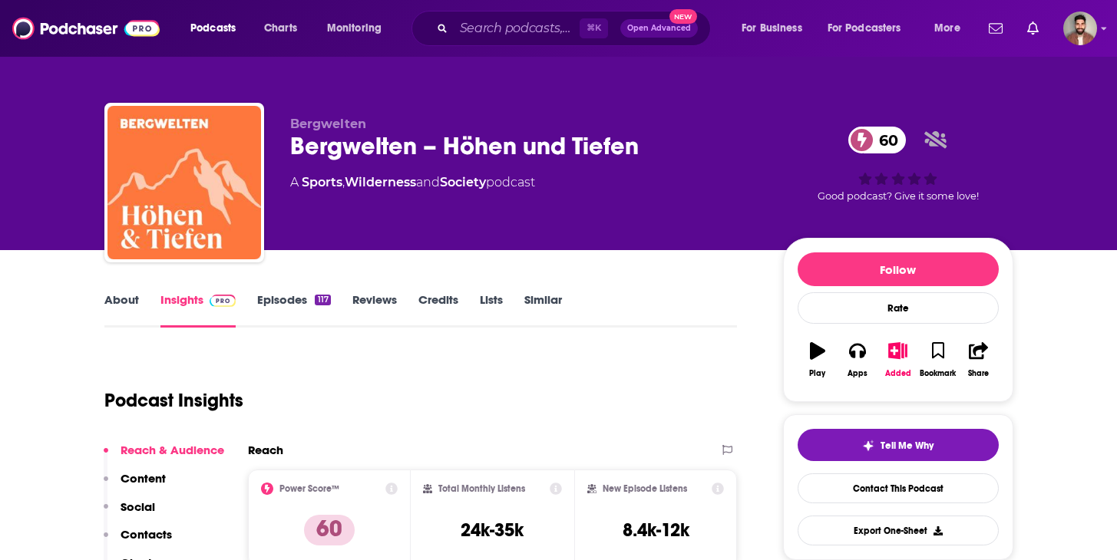
click at [118, 302] on link "About" at bounding box center [121, 309] width 35 height 35
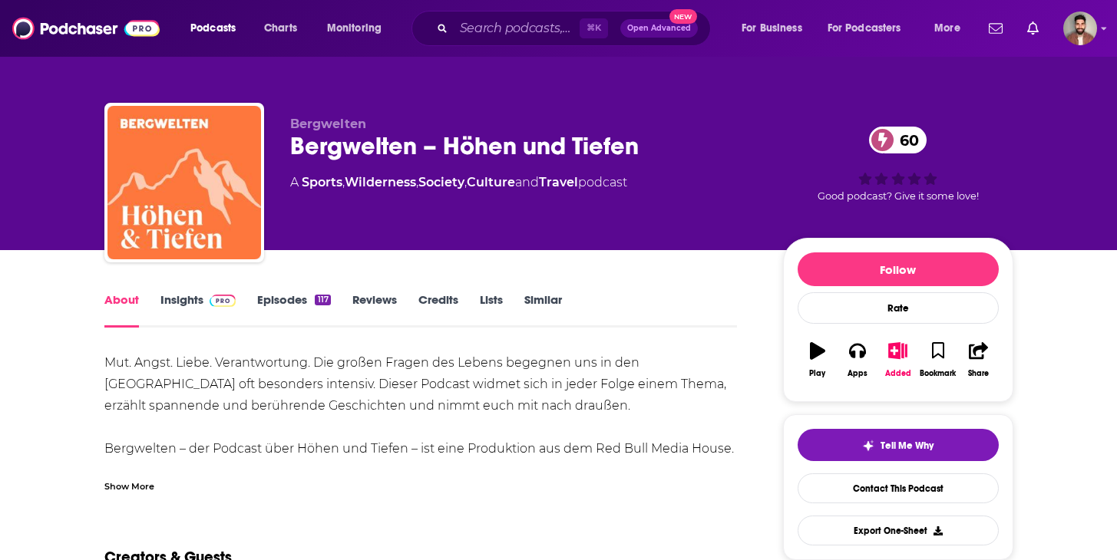
drag, startPoint x: 147, startPoint y: 490, endPoint x: 148, endPoint y: 457, distance: 32.2
click at [148, 488] on div "Show More" at bounding box center [129, 485] width 50 height 15
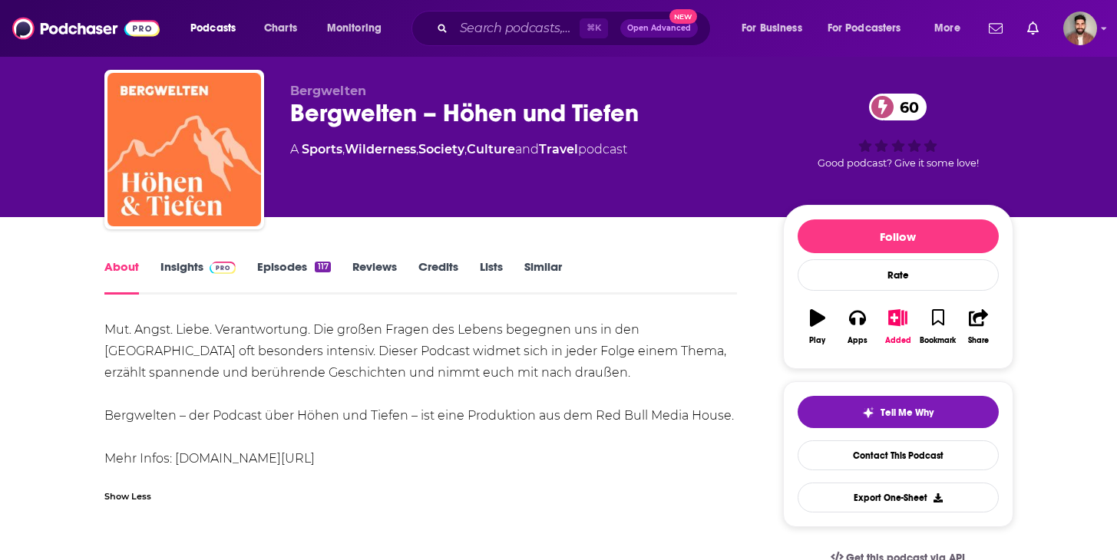
scroll to position [63, 0]
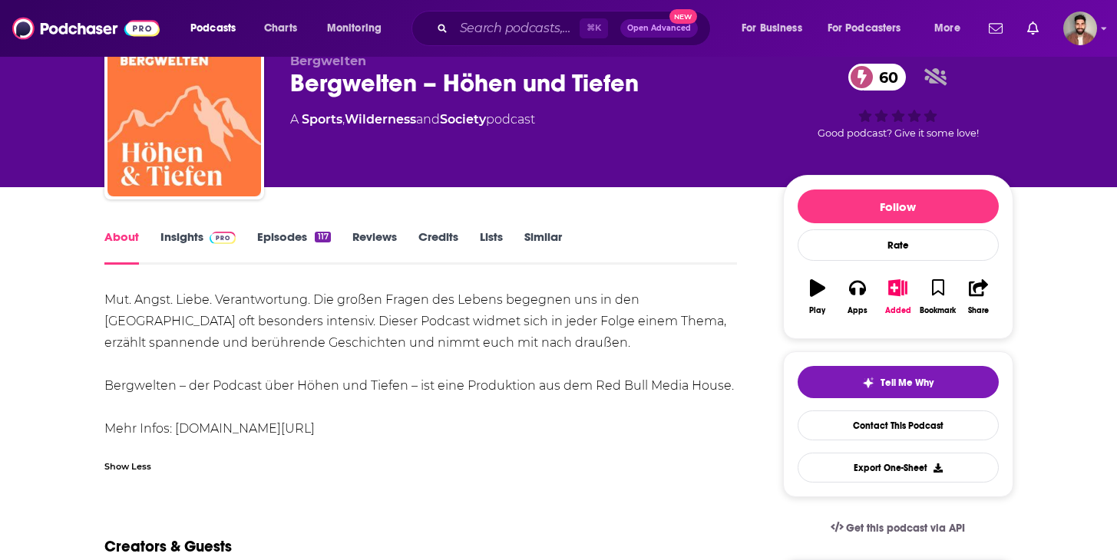
drag, startPoint x: 348, startPoint y: 435, endPoint x: 107, endPoint y: 305, distance: 274.1
click at [107, 305] on div "Mut. Angst. Liebe. Verantwortung. Die großen Fragen des Lebens begegnen uns in …" at bounding box center [420, 364] width 633 height 150
copy div "Mut. Angst. Liebe. Verantwortung. Die großen Fragen des Lebens begegnen uns in …"
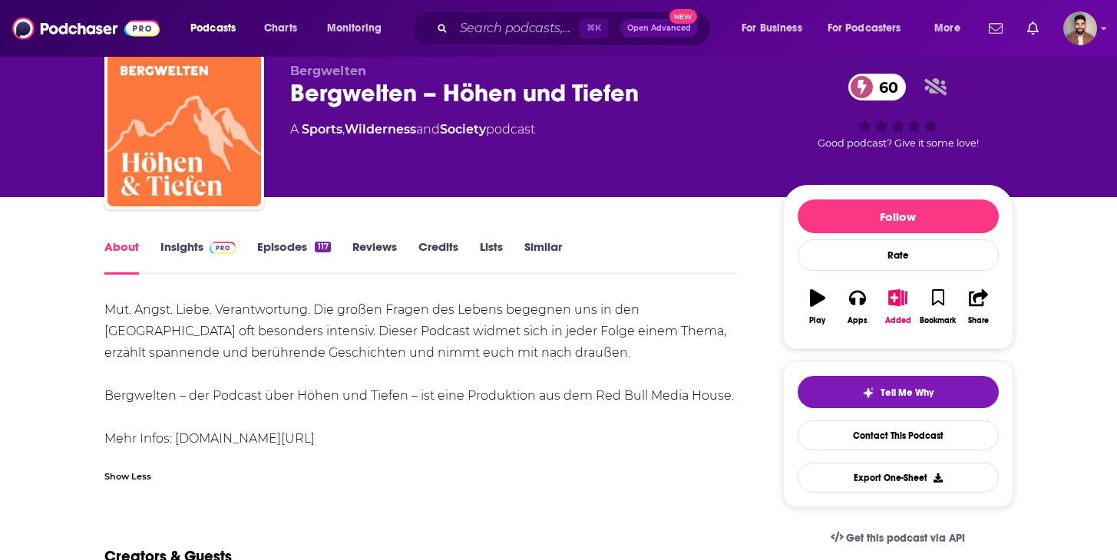
scroll to position [0, 0]
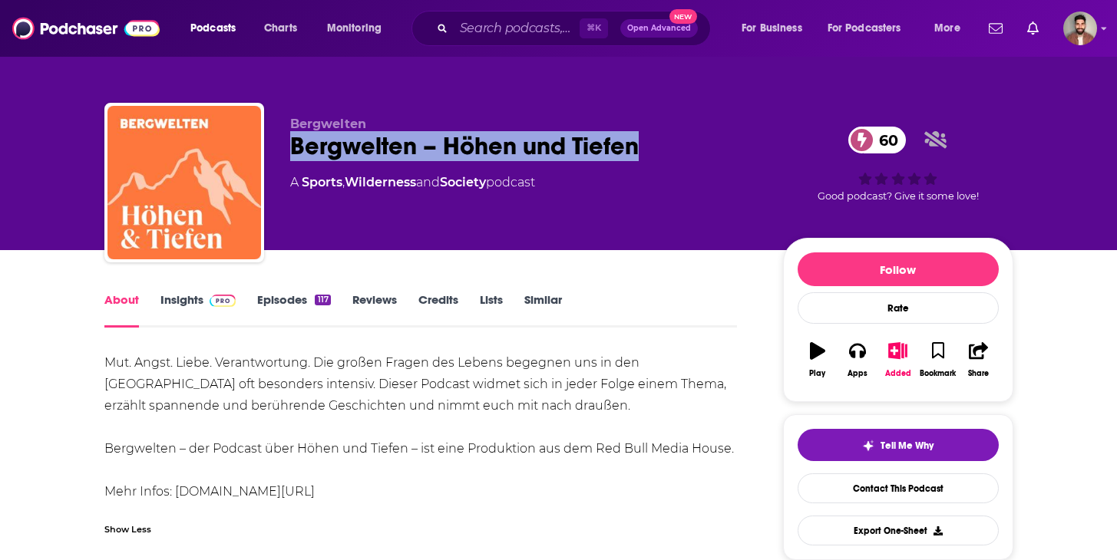
drag, startPoint x: 571, startPoint y: 147, endPoint x: 289, endPoint y: 146, distance: 282.5
click at [289, 146] on div "Bergwelten Bergwelten – Höhen und Tiefen 60 A Sports , Wilderness and Society p…" at bounding box center [558, 186] width 909 height 166
copy h1 "Bergwelten – Höhen und Tiefen"
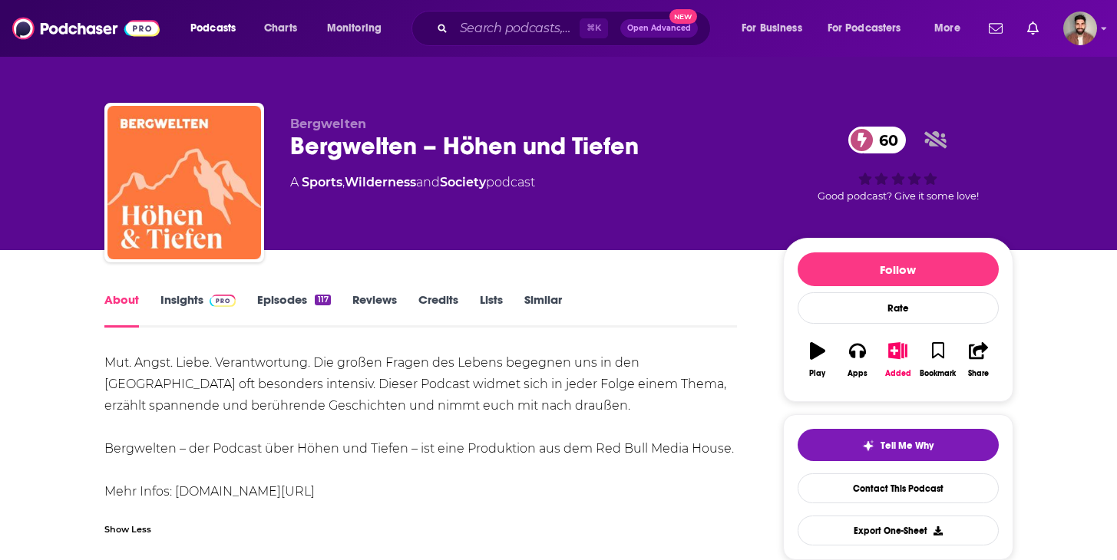
click at [158, 290] on div "About Insights Episodes 117 Reviews Credits Lists Similar" at bounding box center [420, 309] width 633 height 38
click at [163, 296] on link "Insights" at bounding box center [198, 309] width 76 height 35
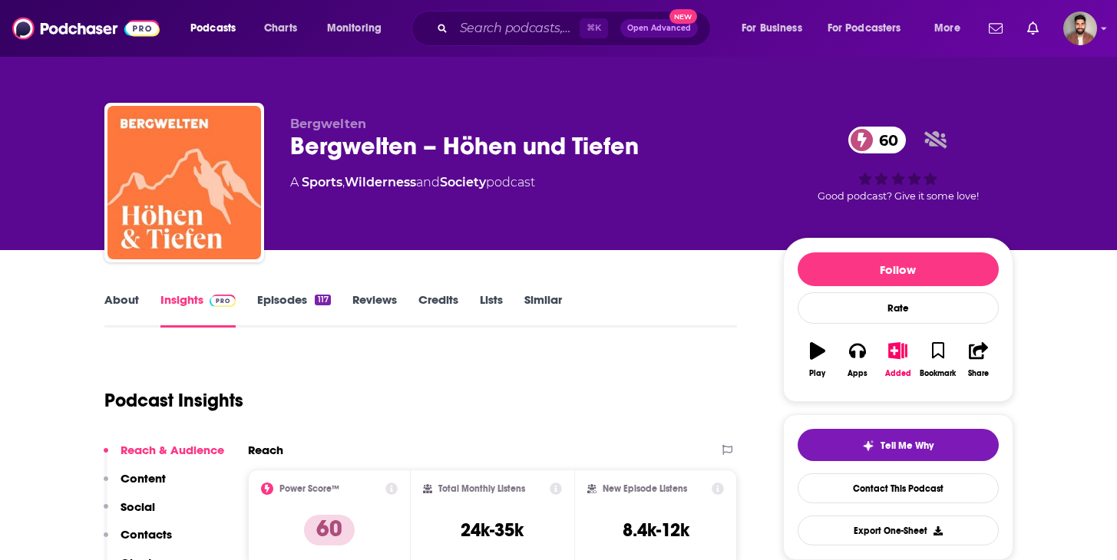
click at [122, 299] on link "About" at bounding box center [121, 309] width 35 height 35
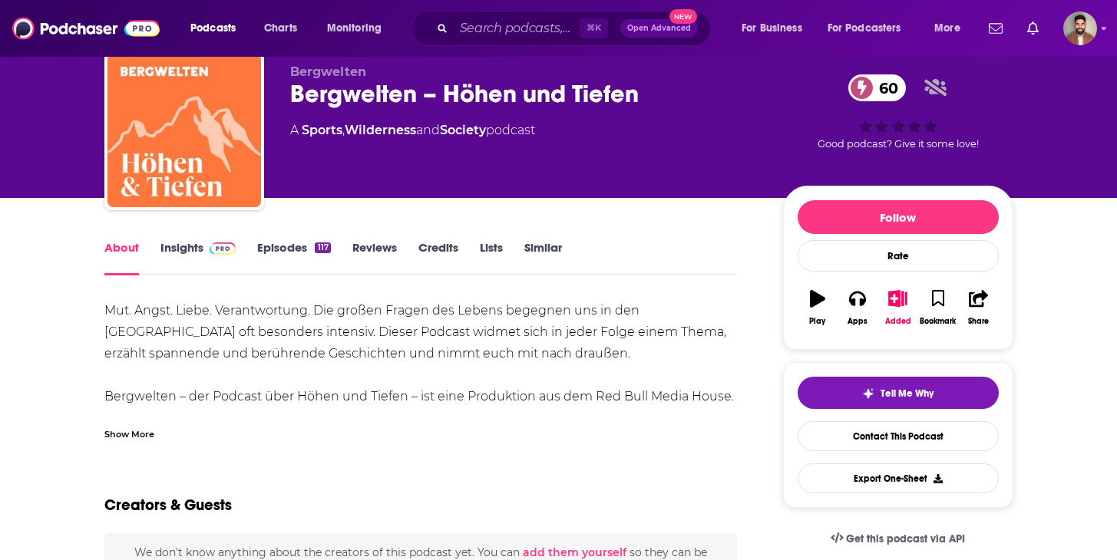
scroll to position [54, 0]
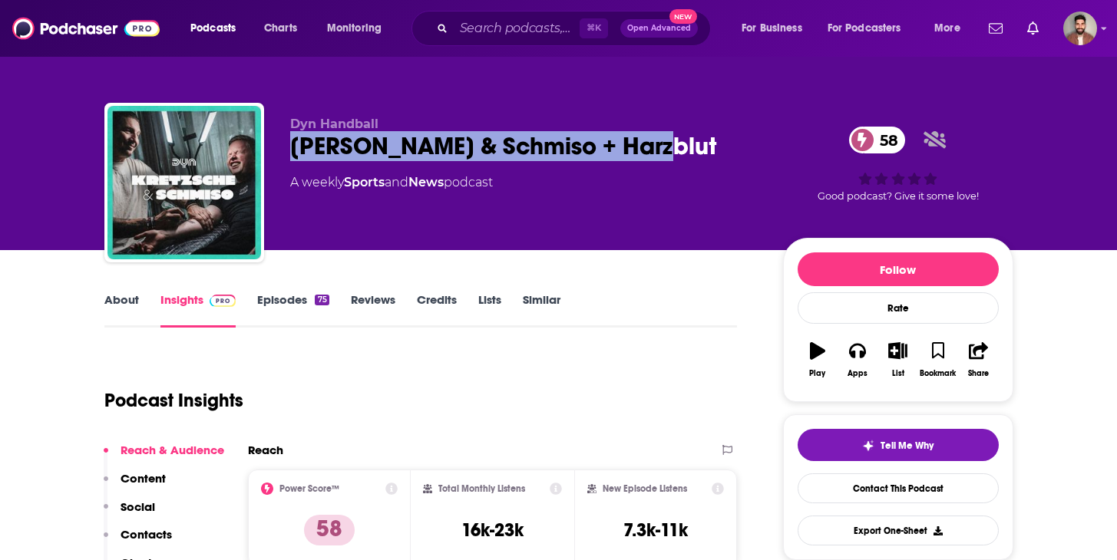
drag, startPoint x: 649, startPoint y: 145, endPoint x: 287, endPoint y: 151, distance: 361.6
click at [287, 151] on div "Dyn Handball Kretzsche & Schmiso + Harzblut 58 A weekly Sports and News podcast…" at bounding box center [558, 186] width 909 height 166
click at [131, 299] on link "About" at bounding box center [121, 309] width 35 height 35
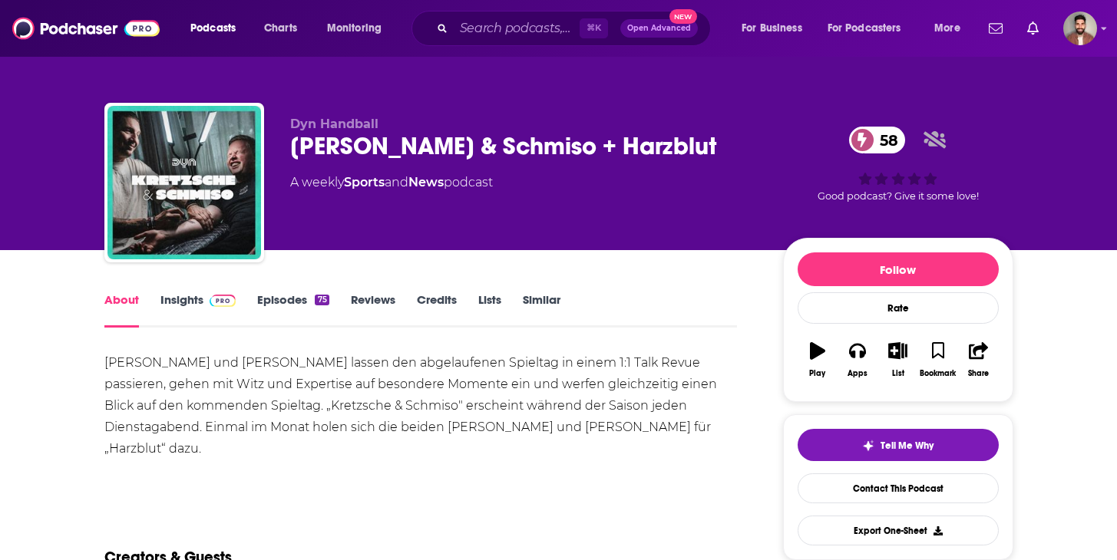
drag, startPoint x: 229, startPoint y: 445, endPoint x: 211, endPoint y: 449, distance: 18.1
click at [227, 445] on div "Stefan Kretzschmar und Florian Schmidt-Sommerfeldt lassen den abgelaufenen Spie…" at bounding box center [420, 405] width 633 height 107
drag, startPoint x: 210, startPoint y: 449, endPoint x: 82, endPoint y: 354, distance: 159.7
copy div "Stefan Kretzschmar und Florian Schmidt-Sommerfeldt lassen den abgelaufenen Spie…"
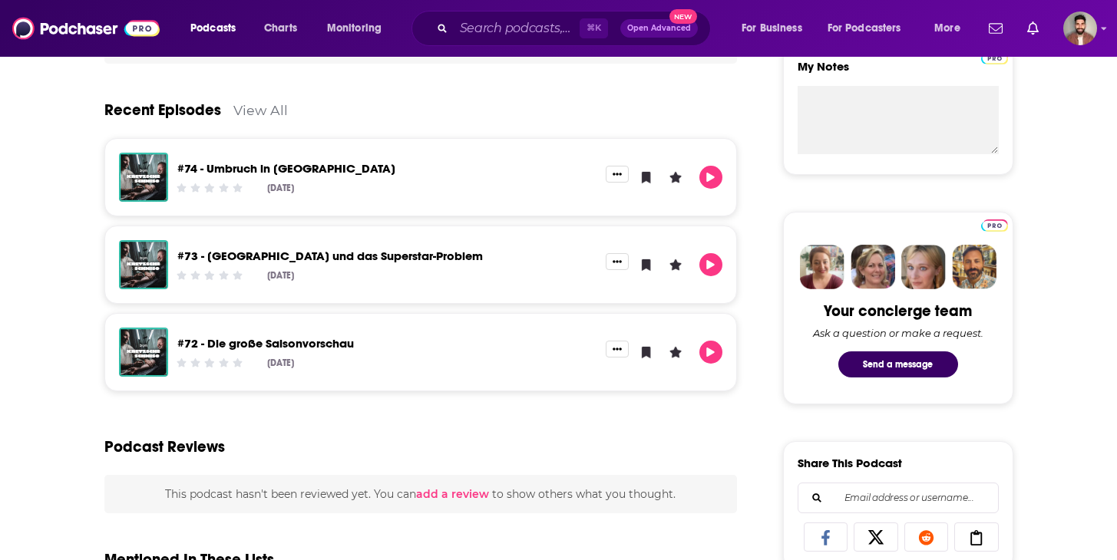
scroll to position [583, 0]
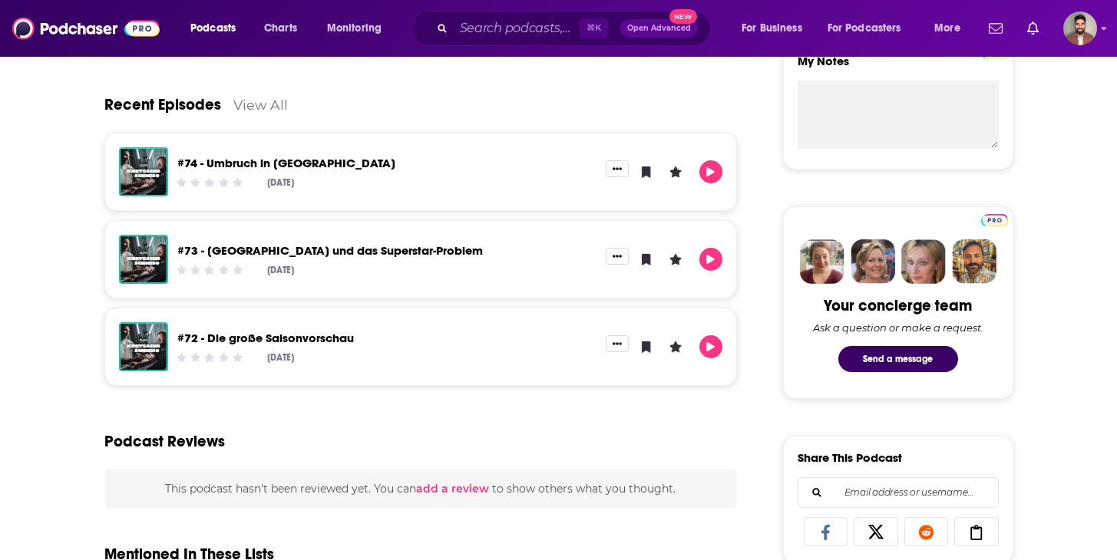
click at [266, 105] on link "View All" at bounding box center [260, 105] width 54 height 16
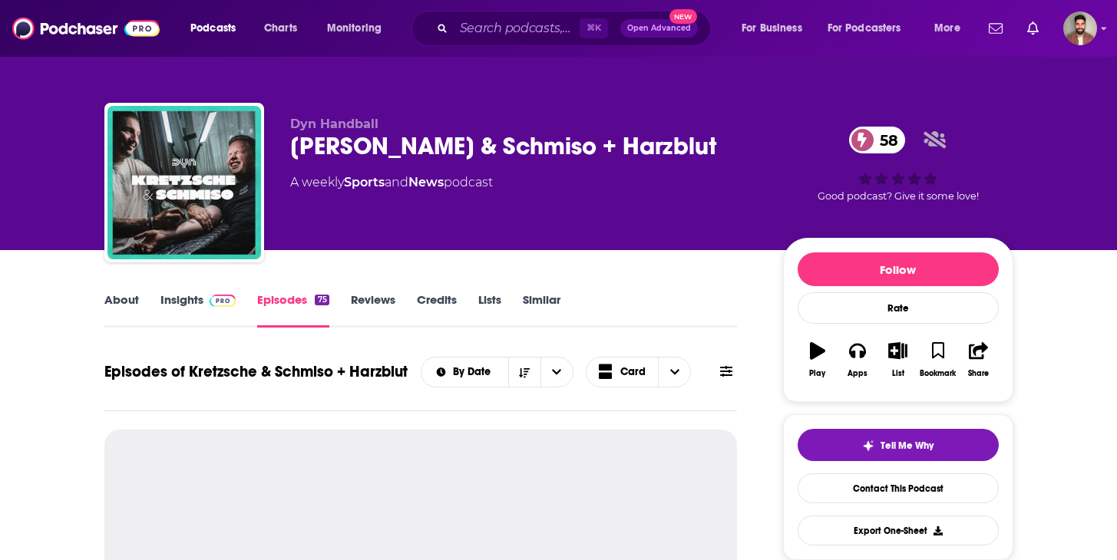
click at [191, 305] on link "Insights" at bounding box center [198, 309] width 76 height 35
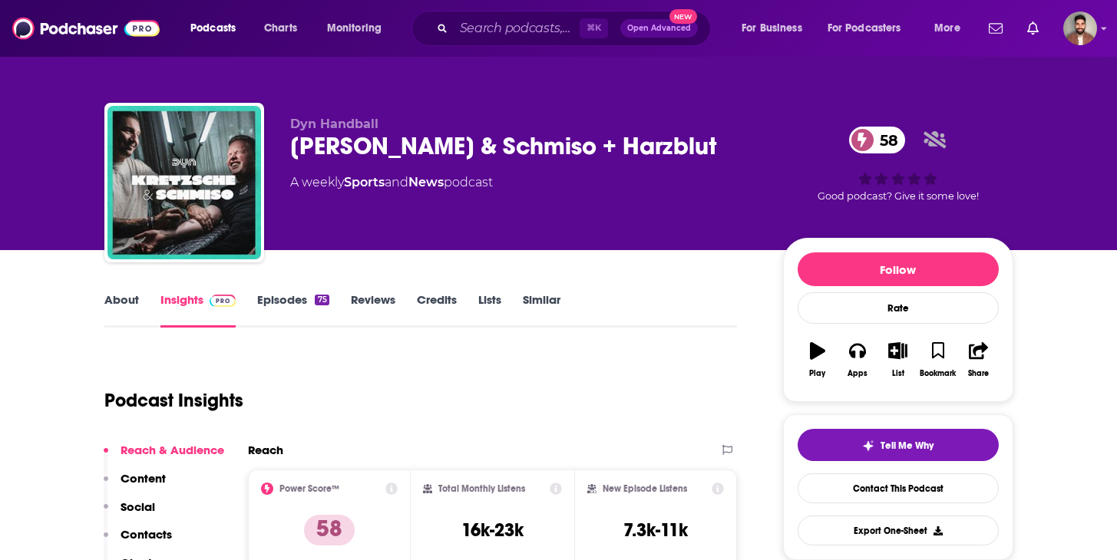
click at [677, 154] on div "Kretzsche & Schmiso + Harzblut 58" at bounding box center [524, 146] width 468 height 30
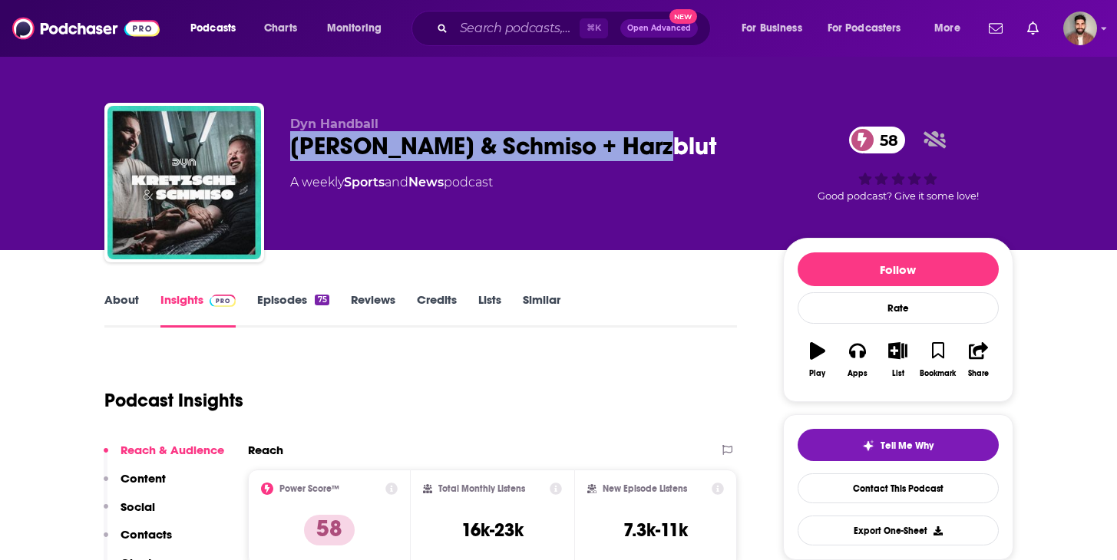
drag, startPoint x: 446, startPoint y: 142, endPoint x: 276, endPoint y: 146, distance: 170.4
click at [276, 146] on div "Dyn Handball Kretzsche & Schmiso + Harzblut 58 A weekly Sports and News podcast…" at bounding box center [558, 186] width 909 height 166
copy h2 "Kretzsche & Schmiso + Harzblut"
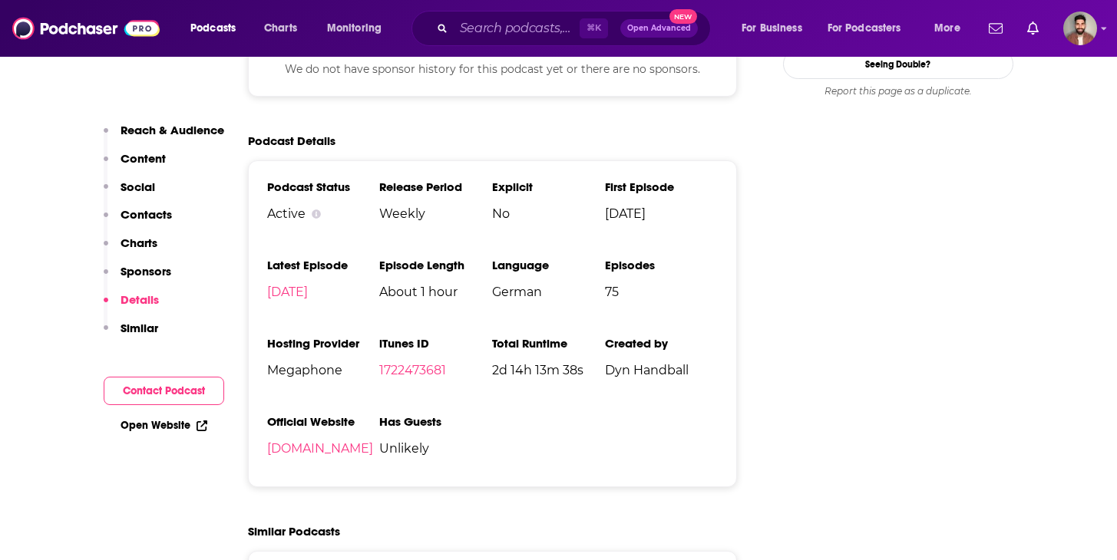
scroll to position [1450, 0]
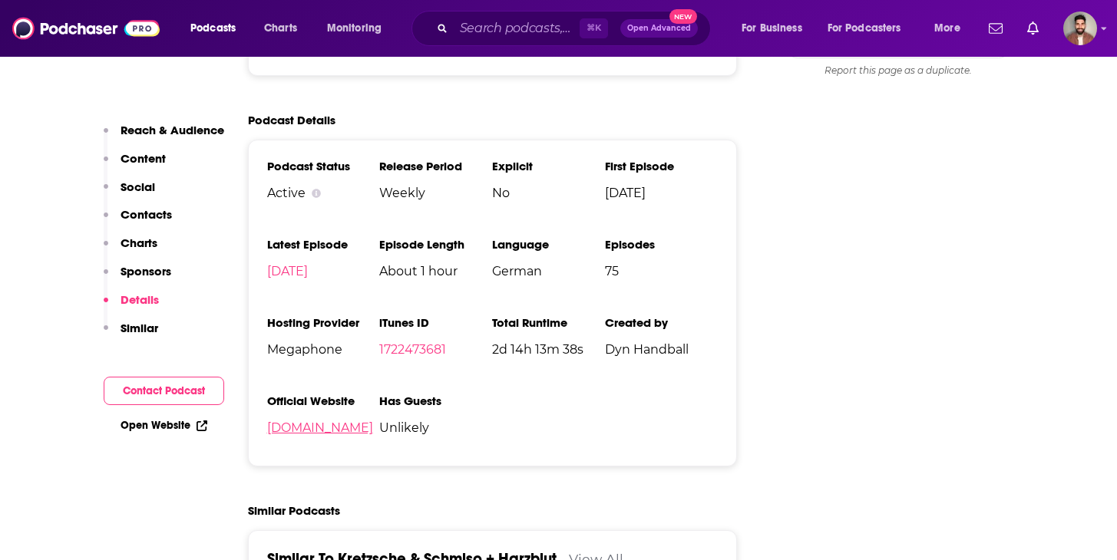
click at [291, 432] on link "dyn.sport" at bounding box center [320, 428] width 106 height 15
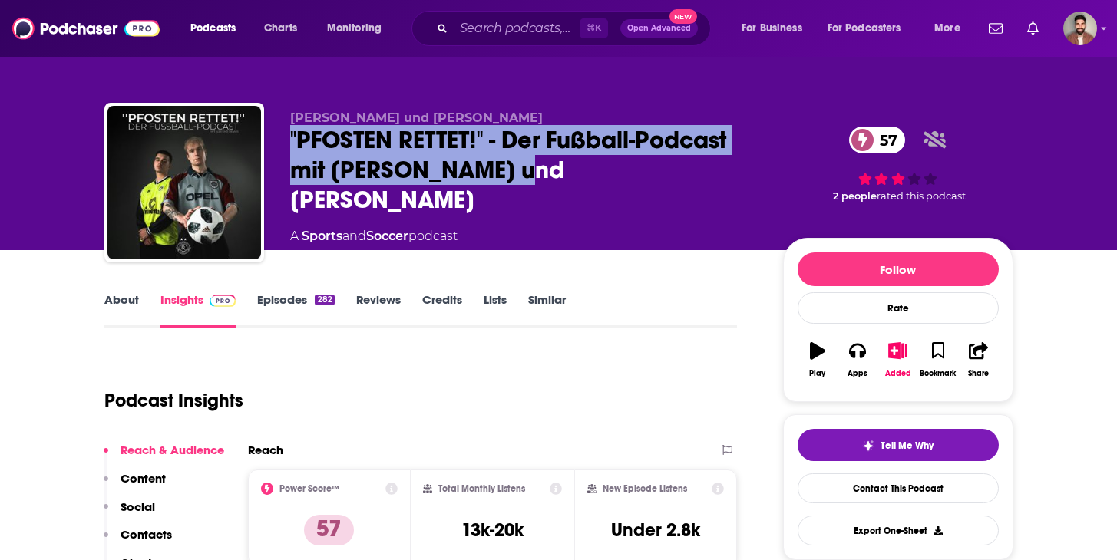
drag, startPoint x: 522, startPoint y: 183, endPoint x: 289, endPoint y: 147, distance: 235.5
click at [290, 147] on div ""PFOSTEN RETTET!" - Der Fußball-Podcast mit [PERSON_NAME] und [PERSON_NAME] 57" at bounding box center [524, 170] width 468 height 90
copy h2 ""PFOSTEN RETTET!" - Der Fußball-Podcast mit [PERSON_NAME] und [PERSON_NAME]"
click at [134, 298] on link "About" at bounding box center [121, 309] width 35 height 35
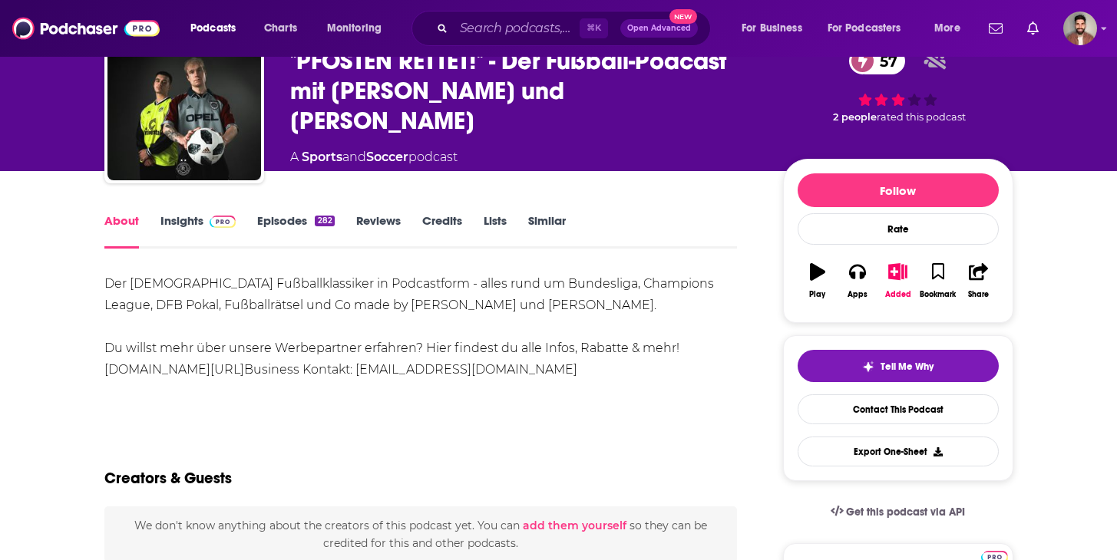
scroll to position [81, 0]
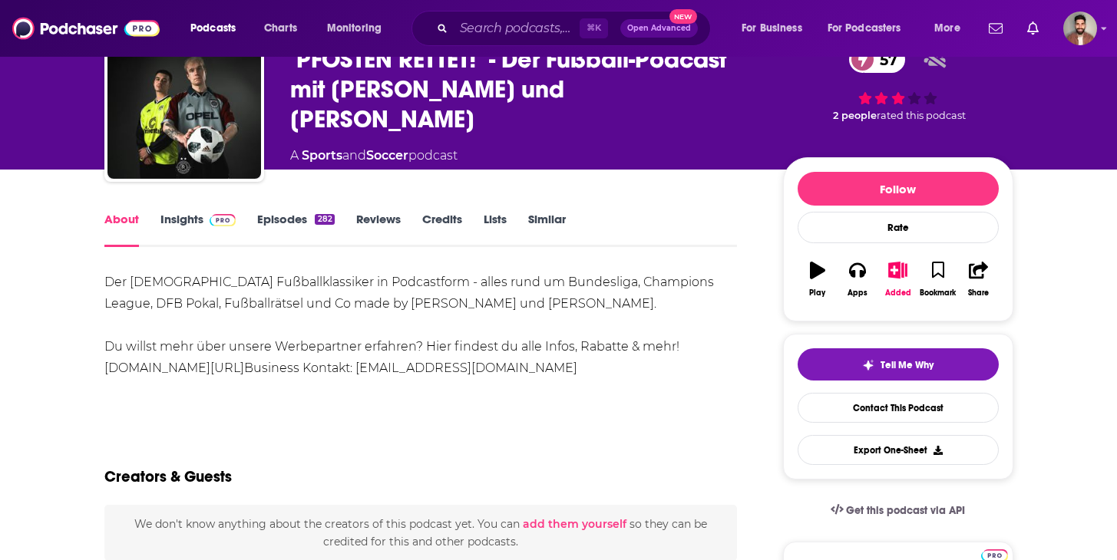
click at [169, 220] on link "Insights" at bounding box center [198, 229] width 76 height 35
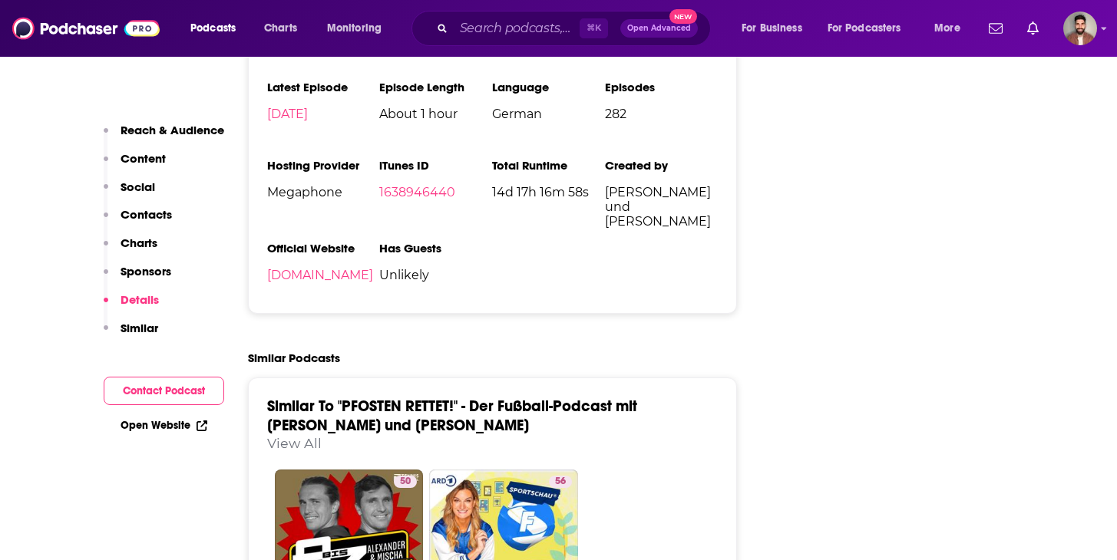
scroll to position [1755, 0]
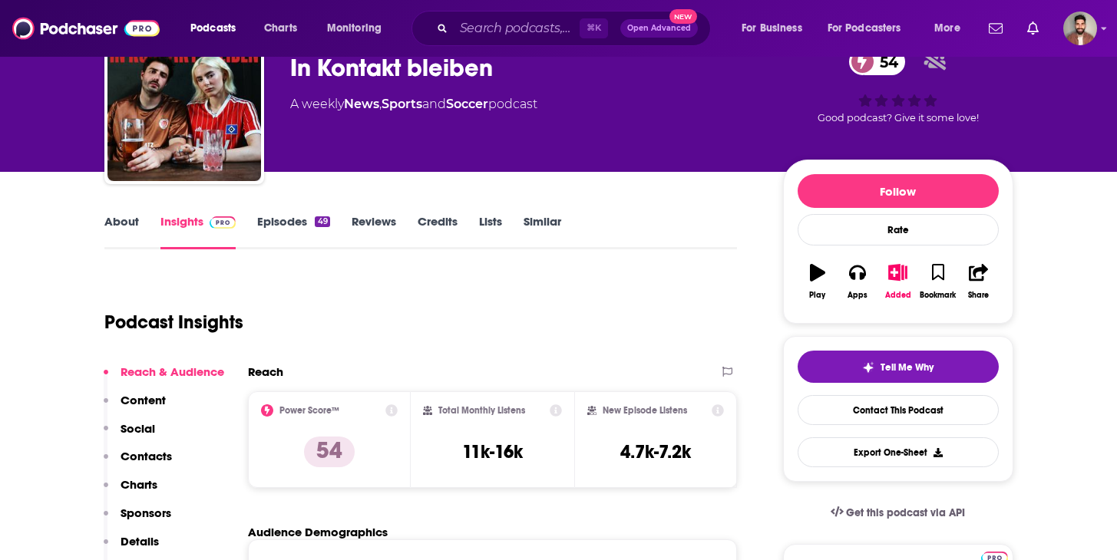
scroll to position [60, 0]
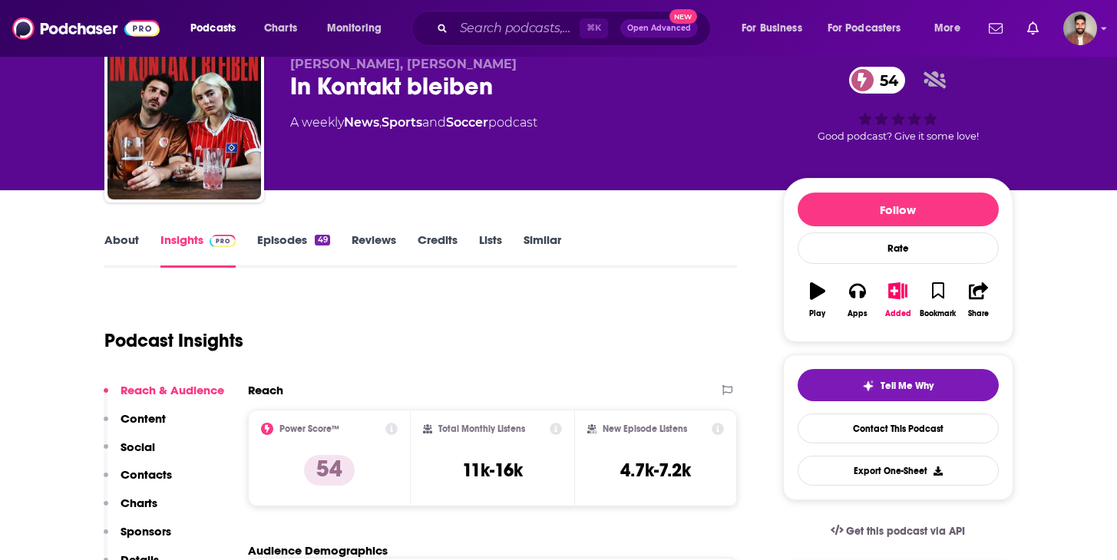
click at [125, 244] on link "About" at bounding box center [121, 250] width 35 height 35
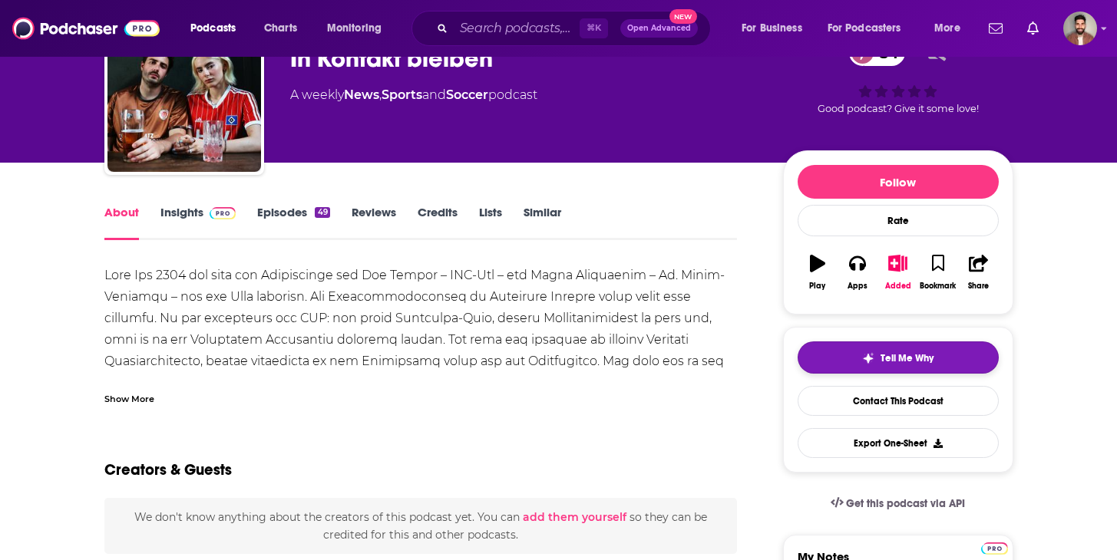
scroll to position [90, 0]
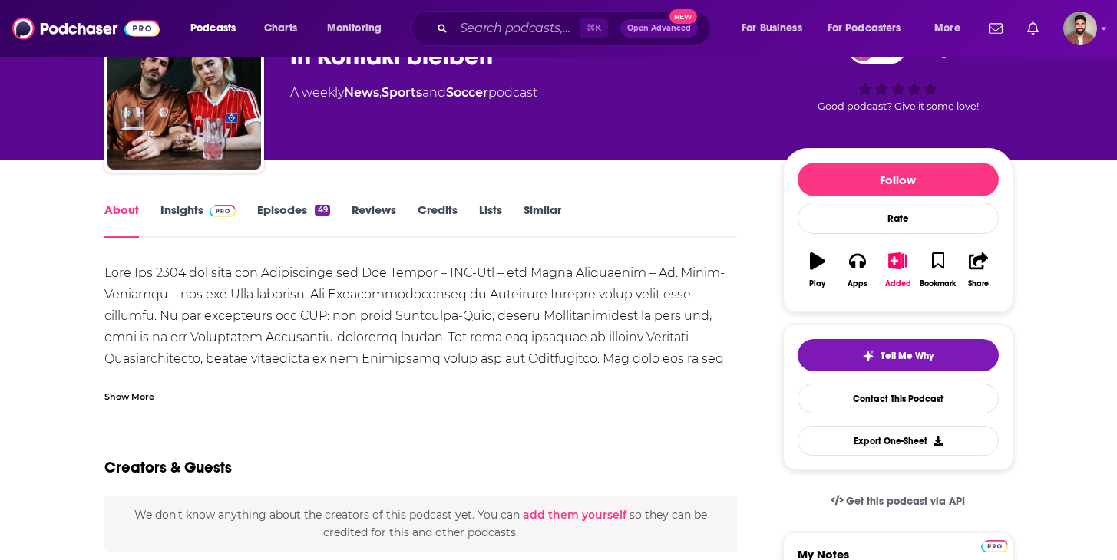
drag, startPoint x: 171, startPoint y: 216, endPoint x: 362, endPoint y: 1, distance: 287.1
click at [170, 216] on link "Insights" at bounding box center [198, 220] width 76 height 35
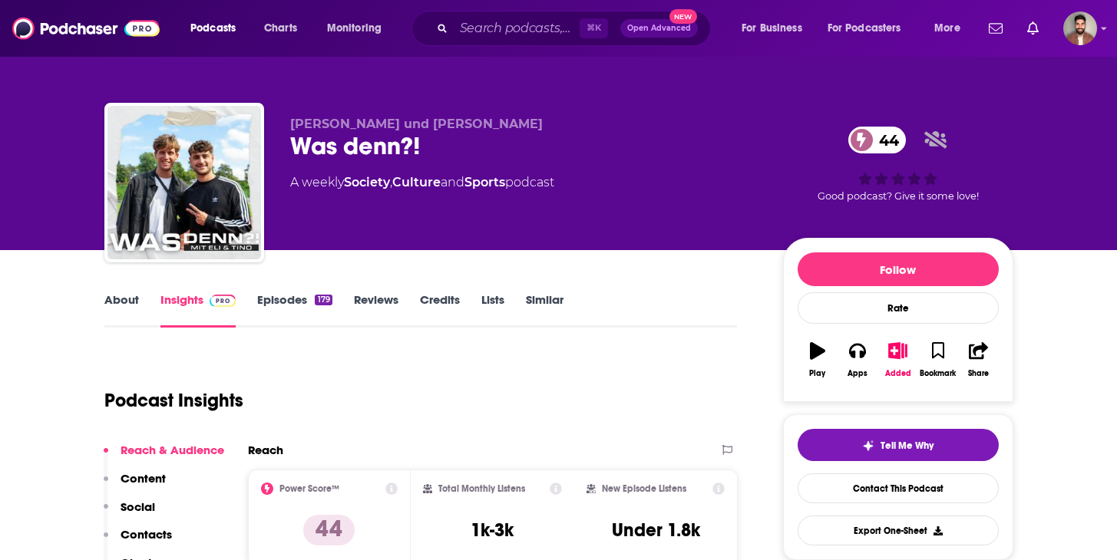
click at [125, 297] on link "About" at bounding box center [121, 309] width 35 height 35
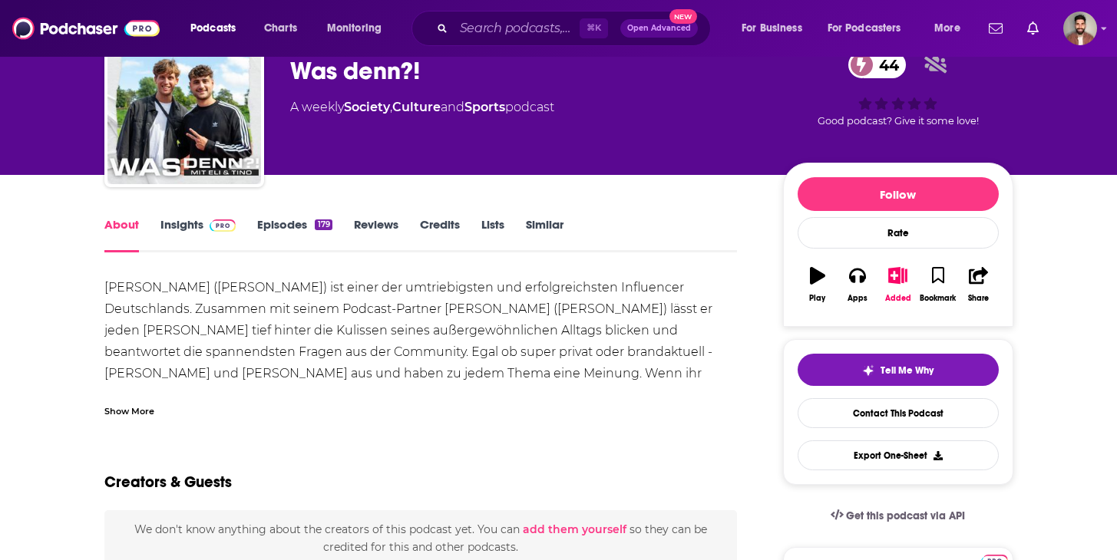
scroll to position [78, 0]
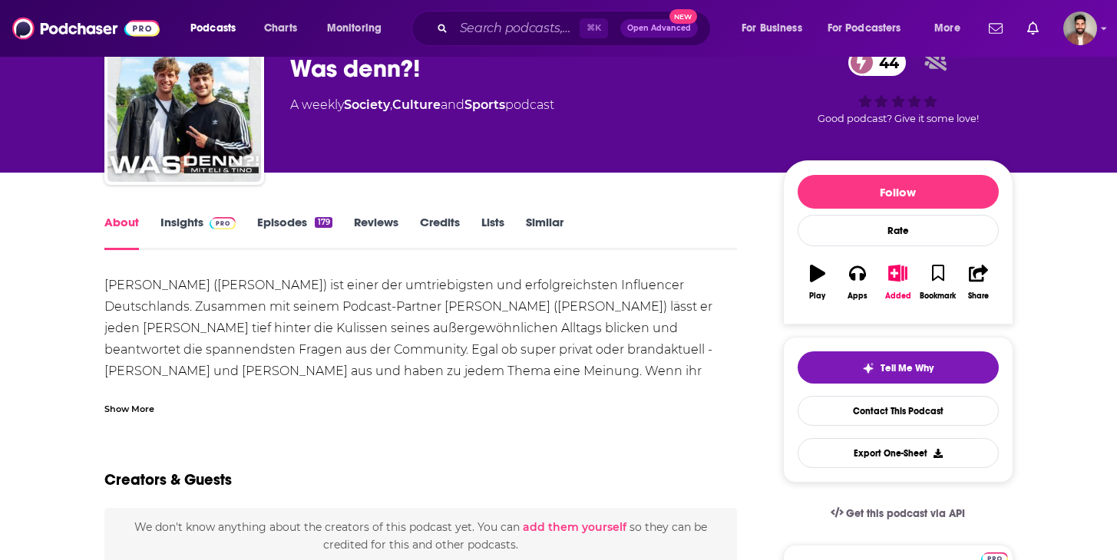
click at [121, 406] on div "Show More" at bounding box center [129, 408] width 50 height 15
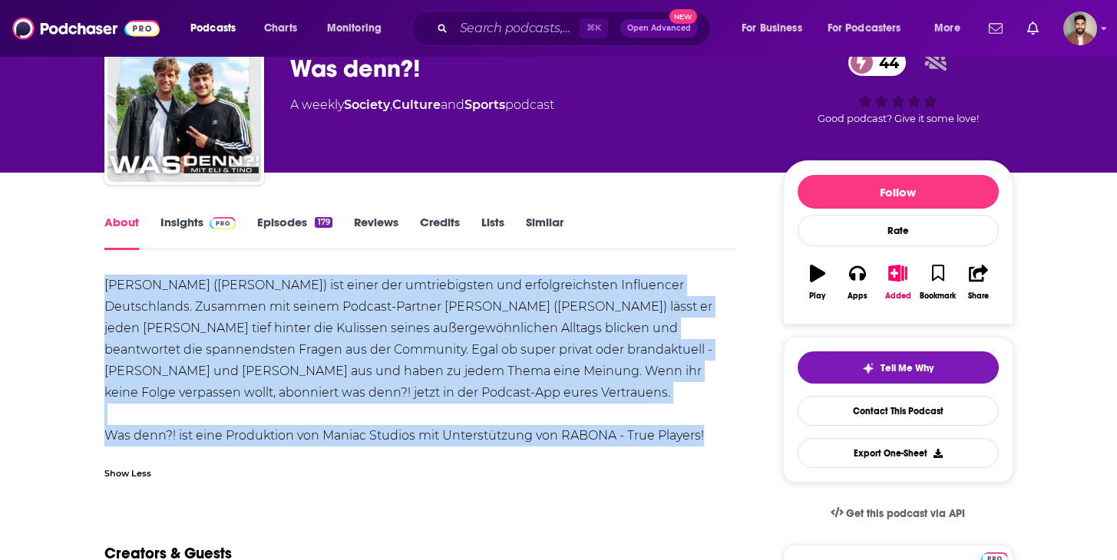
drag, startPoint x: 209, startPoint y: 451, endPoint x: 106, endPoint y: 286, distance: 193.8
copy div "Elias Nerlich (Eli) ist einer der umtriebigsten und erfolgreichsten Influencer …"
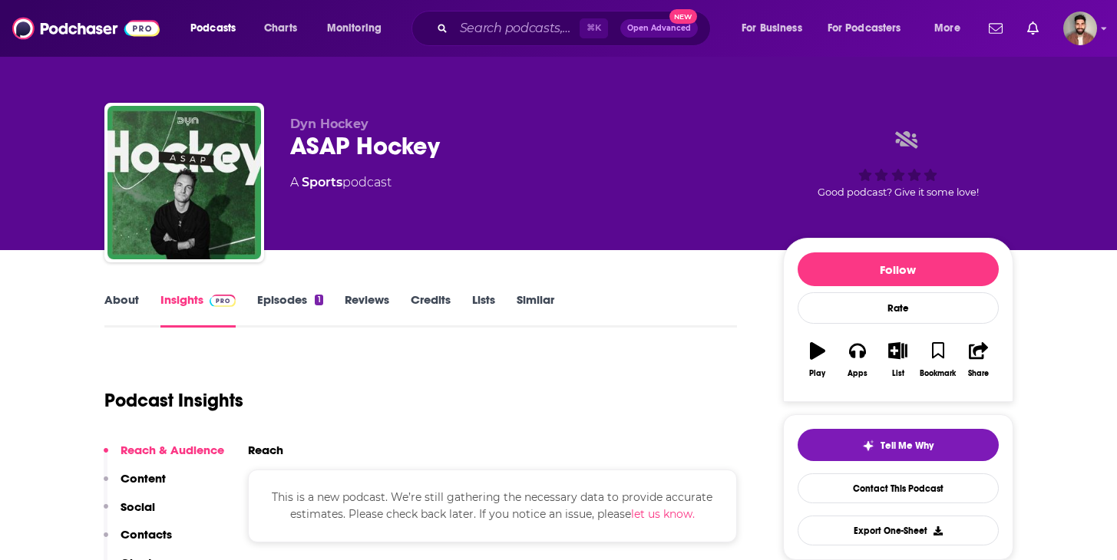
scroll to position [2, 0]
